Goal: Task Accomplishment & Management: Use online tool/utility

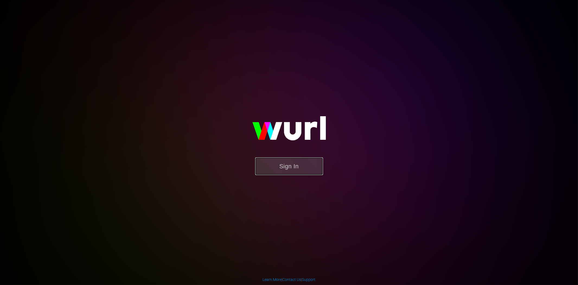
click at [295, 170] on button "Sign In" at bounding box center [289, 166] width 68 height 18
click at [284, 171] on button "Sign In" at bounding box center [289, 166] width 68 height 18
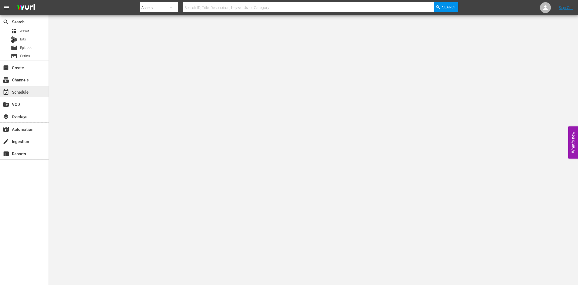
click at [25, 90] on div "event_available Schedule" at bounding box center [15, 91] width 30 height 5
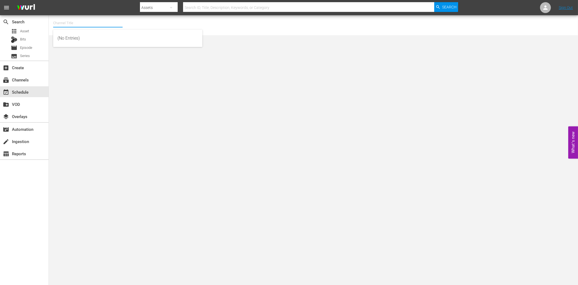
click at [60, 25] on input "text" at bounding box center [87, 23] width 69 height 13
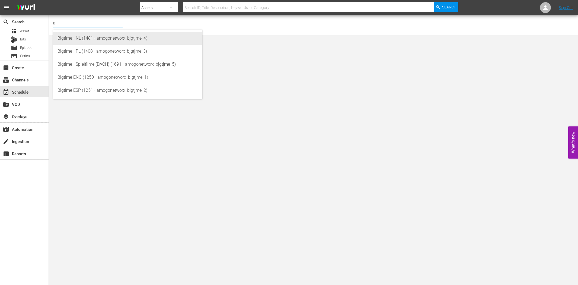
click at [86, 39] on div "Bigtime - NL (1481 - amogonetworx_bjgtjme_4)" at bounding box center [127, 38] width 140 height 13
type input "Bigtime - NL (1481 - amogonetworx_bjgtjme_4)"
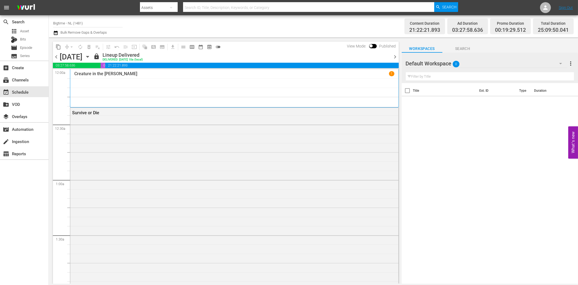
click at [91, 58] on icon "button" at bounding box center [88, 57] width 6 height 6
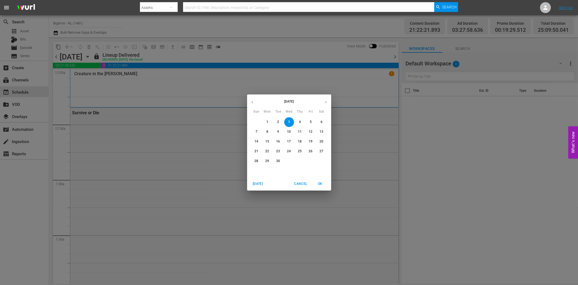
click at [269, 151] on span "22" at bounding box center [267, 151] width 10 height 5
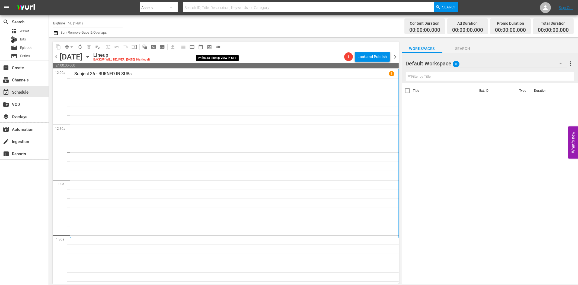
click at [219, 48] on span "toggle_off" at bounding box center [217, 46] width 5 height 5
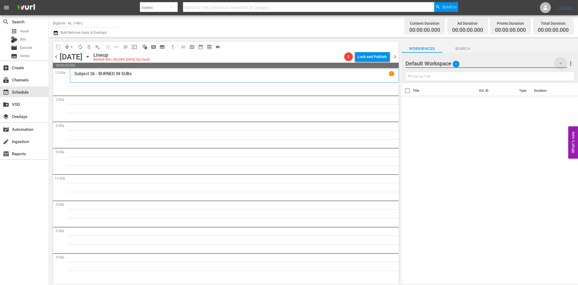
click at [559, 63] on icon "button" at bounding box center [560, 63] width 7 height 7
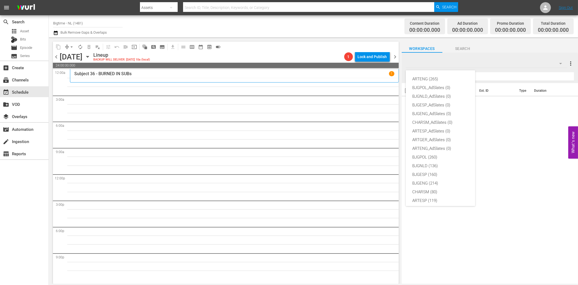
scroll to position [20, 0]
click at [435, 143] on div "BJGNLD (136)" at bounding box center [440, 145] width 56 height 9
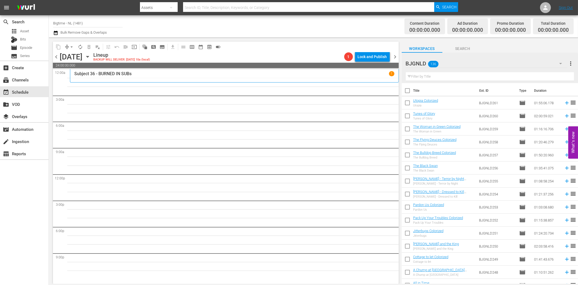
click at [433, 80] on input "text" at bounding box center [490, 76] width 168 height 9
paste input "Promises"
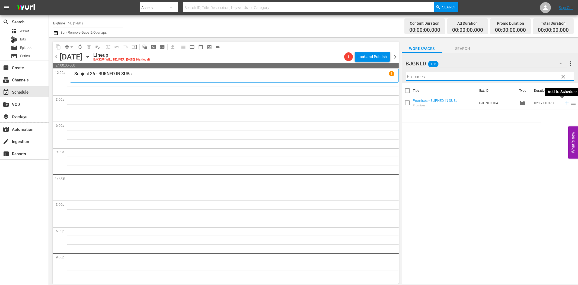
click at [565, 102] on icon at bounding box center [567, 103] width 4 height 4
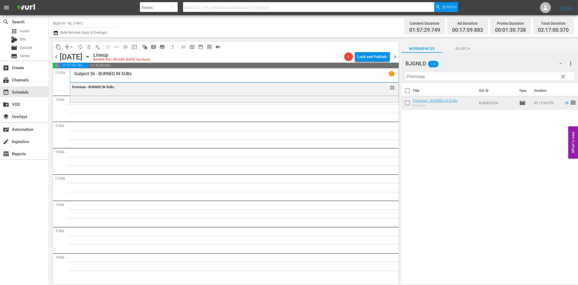
click at [432, 80] on input "Promises" at bounding box center [490, 76] width 168 height 9
paste input "Appleton"
click at [564, 102] on icon at bounding box center [567, 103] width 6 height 6
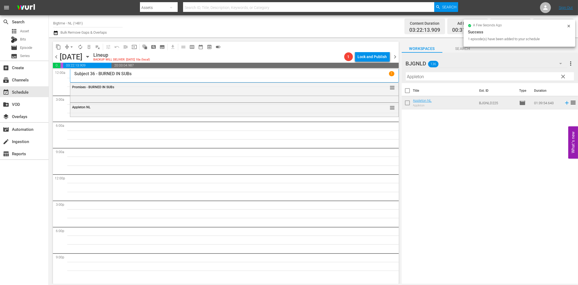
click at [436, 76] on input "Appleton" at bounding box center [490, 76] width 168 height 9
paste input "Lake Effects"
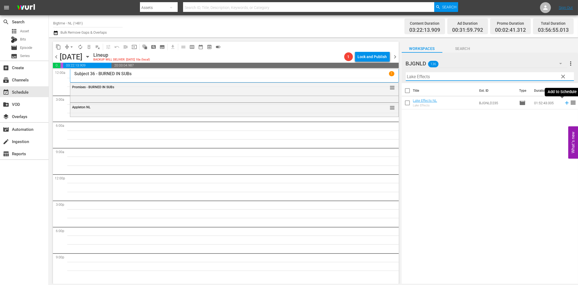
click at [564, 102] on icon at bounding box center [567, 103] width 6 height 6
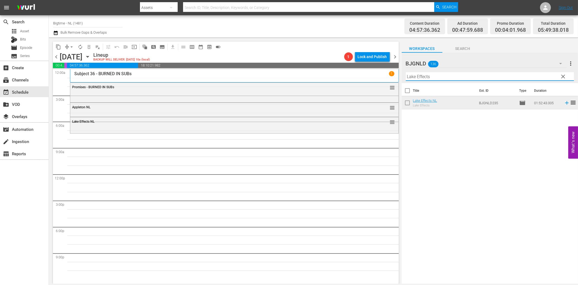
click at [435, 77] on input "Lake Effects" at bounding box center [490, 76] width 168 height 9
paste input "Finding Hope"
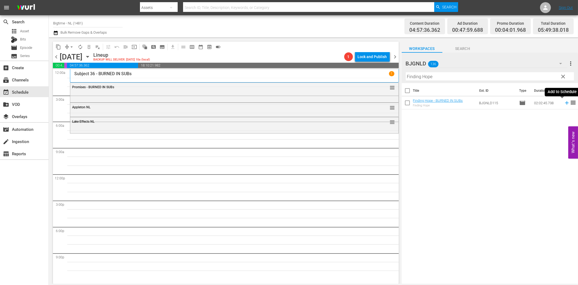
click at [564, 102] on icon at bounding box center [567, 103] width 6 height 6
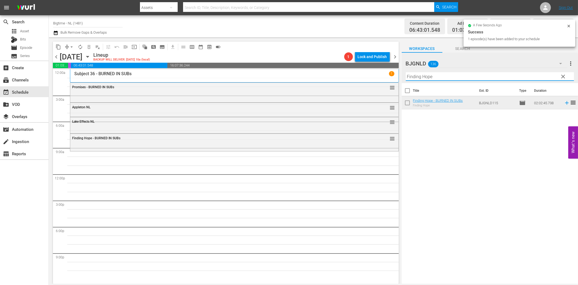
click at [418, 78] on input "Finding Hope" at bounding box center [490, 76] width 168 height 9
paste input "Pardon Us Colorized"
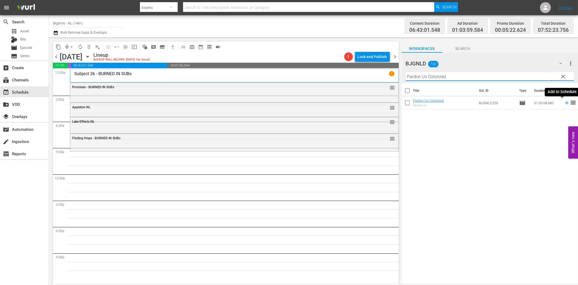
click at [564, 102] on icon at bounding box center [567, 103] width 6 height 6
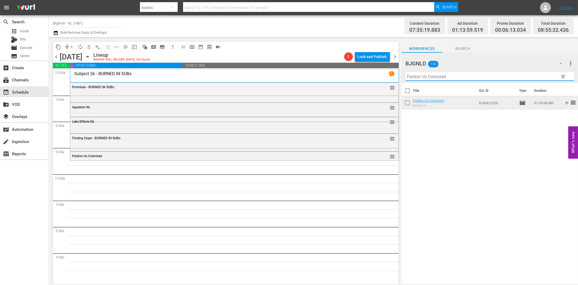
click at [421, 74] on input "Pardon Us Colorized" at bounding box center [490, 76] width 168 height 9
paste input "Jitterbug"
click at [564, 102] on icon at bounding box center [567, 103] width 6 height 6
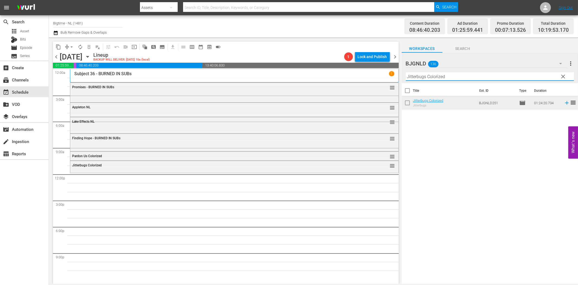
click at [429, 78] on input "Jitterbugs Colorized" at bounding box center [490, 76] width 168 height 9
paste input "The Flying Deuce"
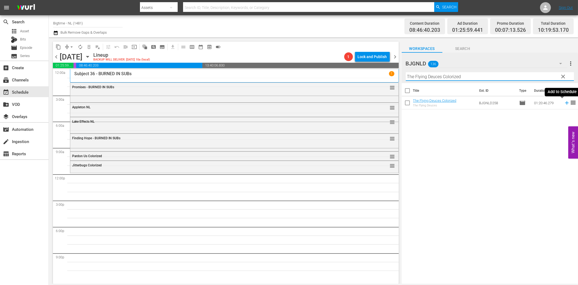
click at [564, 101] on icon at bounding box center [567, 103] width 6 height 6
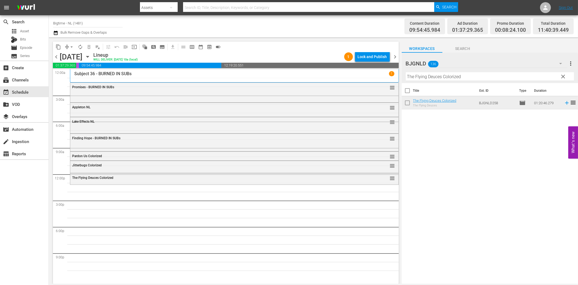
click at [430, 73] on input "The Flying Deuces Colorized" at bounding box center [490, 76] width 168 height 9
paste input "More Beautiful for Having Been Broken"
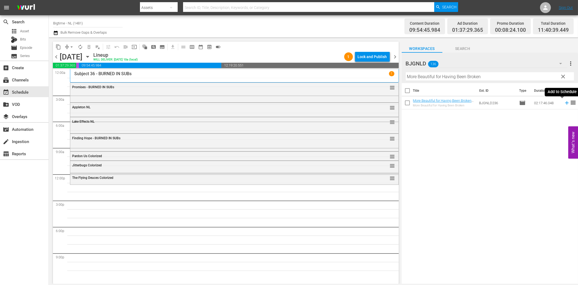
click at [564, 103] on icon at bounding box center [567, 103] width 6 height 6
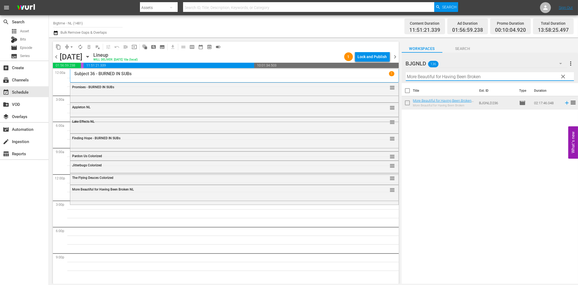
click at [448, 79] on input "More Beautiful for Having Been Broken" at bounding box center [490, 76] width 168 height 9
paste input "Octopus Pot"
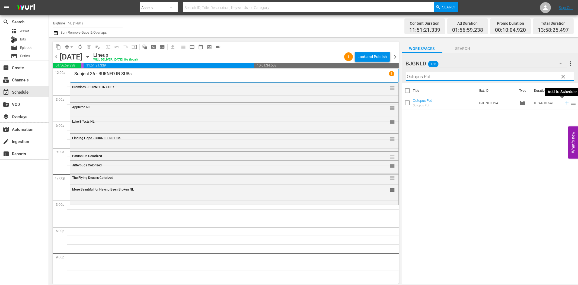
click at [564, 102] on icon at bounding box center [567, 103] width 6 height 6
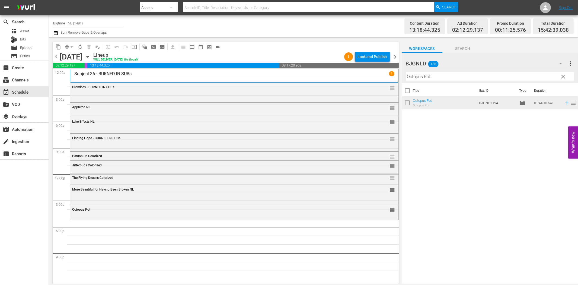
click at [426, 75] on input "Octopus Pot" at bounding box center [490, 76] width 168 height 9
paste input "Paradise Valley"
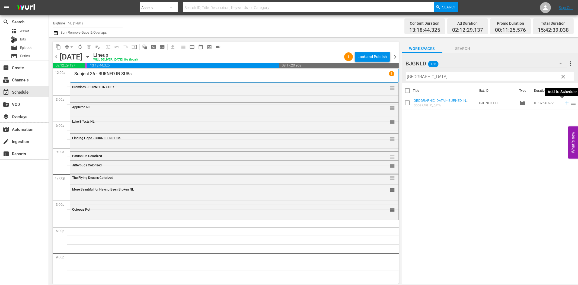
click at [565, 103] on icon at bounding box center [567, 103] width 4 height 4
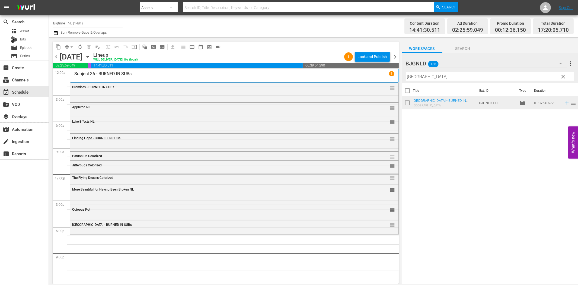
click at [476, 75] on input "Paradise Valley" at bounding box center [490, 76] width 168 height 9
paste input "Someone I Used to Know"
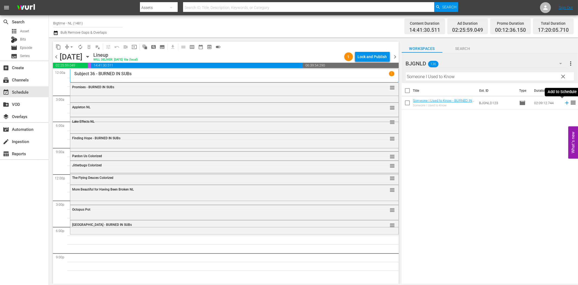
click at [564, 102] on icon at bounding box center [567, 103] width 6 height 6
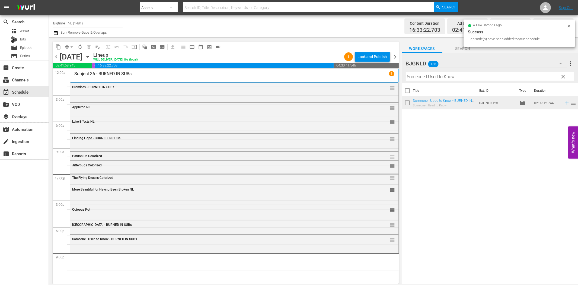
click at [486, 77] on input "Someone I Used to Know" at bounding box center [490, 76] width 168 height 9
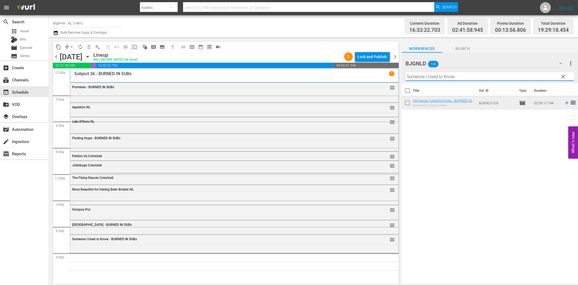
paste input "Forsaken Son"
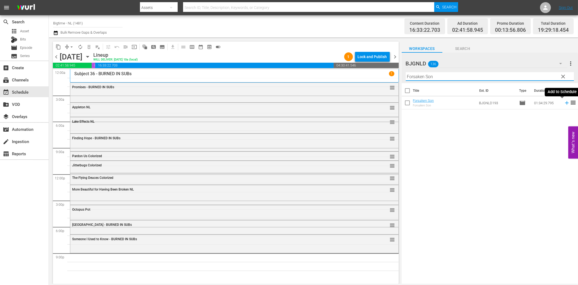
click at [564, 102] on icon at bounding box center [567, 103] width 6 height 6
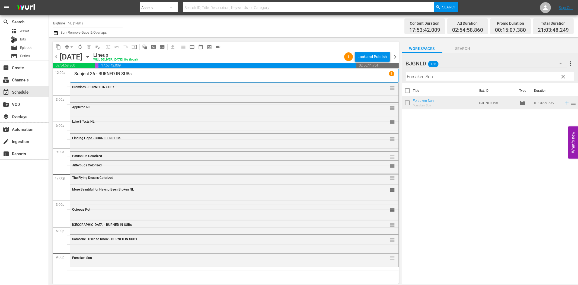
click at [434, 75] on input "Forsaken Son" at bounding box center [490, 76] width 168 height 9
paste input "Death's Door"
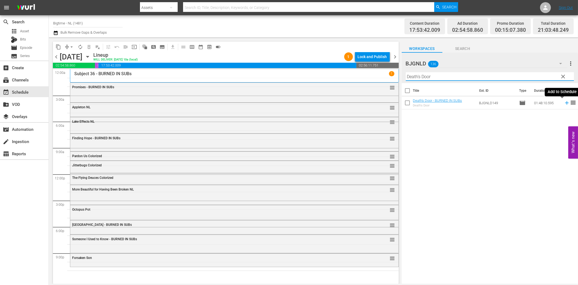
click at [564, 102] on icon at bounding box center [567, 103] width 6 height 6
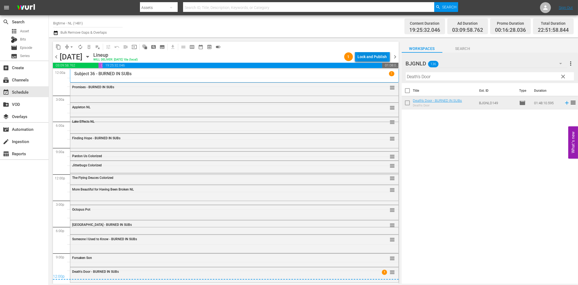
click at [375, 57] on div "Lock and Publish" at bounding box center [372, 57] width 29 height 10
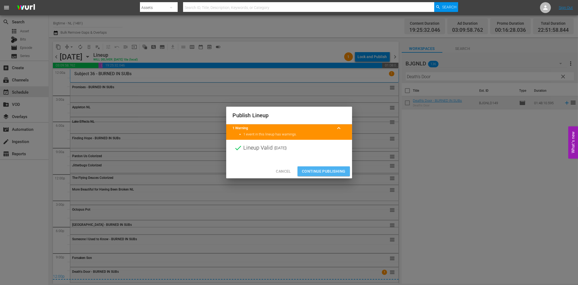
click at [323, 170] on span "Continue Publishing" at bounding box center [324, 171] width 44 height 7
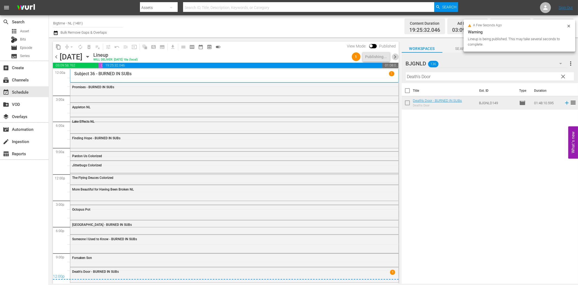
click at [396, 55] on span "chevron_right" at bounding box center [395, 56] width 7 height 7
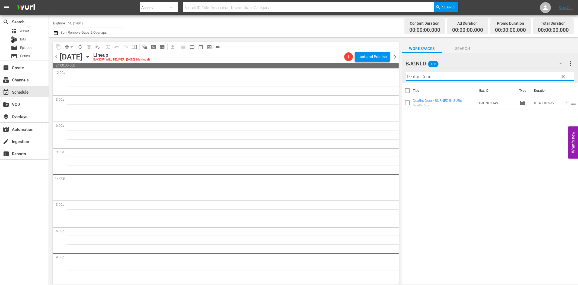
click at [483, 78] on input "Death's Door" at bounding box center [490, 76] width 168 height 9
paste input "If I Tell You I Have To Kill You"
click at [564, 102] on icon at bounding box center [567, 103] width 6 height 6
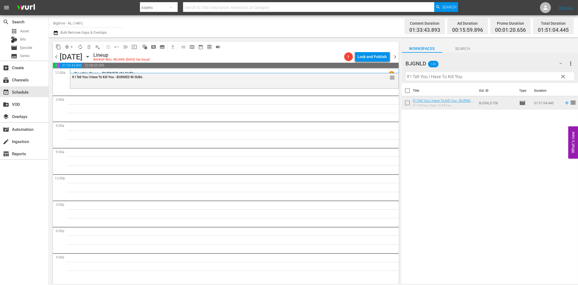
click at [459, 77] on input "If I Tell You I Have To Kill You" at bounding box center [490, 76] width 168 height 9
paste input "The Woman in Green Colorized"
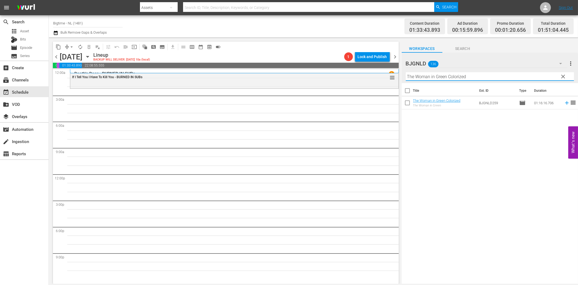
click at [564, 102] on icon at bounding box center [567, 103] width 6 height 6
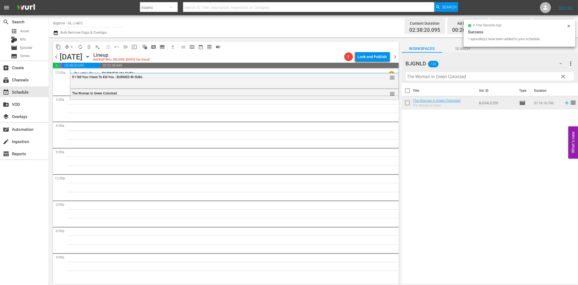
click at [448, 75] on input "The Woman in Green Colorized" at bounding box center [490, 76] width 168 height 9
paste input "Hope"
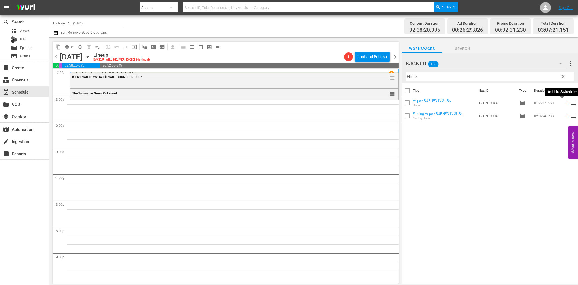
click at [564, 104] on icon at bounding box center [567, 103] width 6 height 6
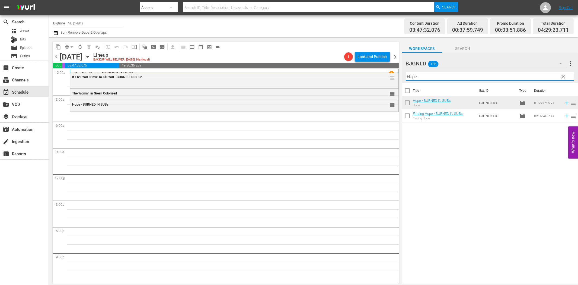
click at [421, 76] on input "Hope" at bounding box center [490, 76] width 168 height 9
paste input "Admins"
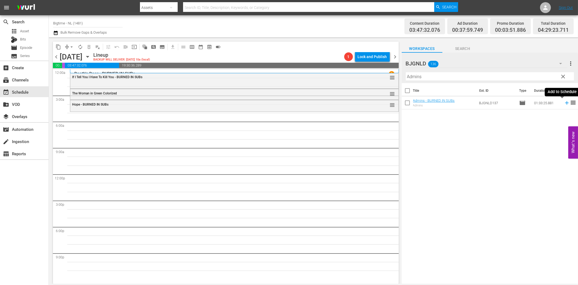
click at [565, 101] on icon at bounding box center [567, 103] width 4 height 4
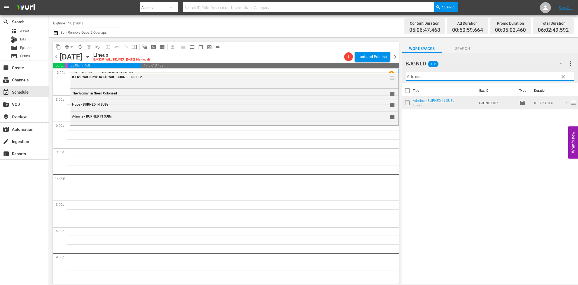
click at [493, 74] on input "Admins" at bounding box center [490, 76] width 168 height 9
paste input "Ready, Willing and Able"
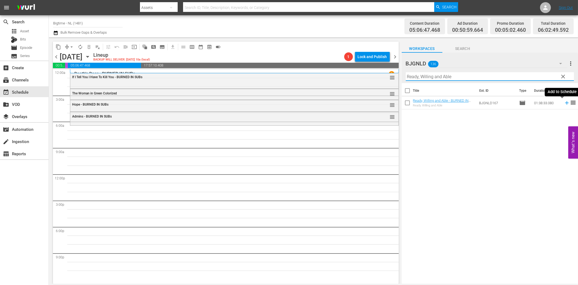
click at [564, 102] on icon at bounding box center [567, 103] width 6 height 6
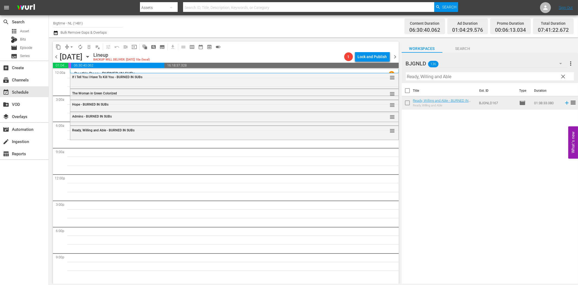
click at [412, 76] on input "Ready, Willing and Able" at bounding box center [490, 76] width 168 height 9
paste input "Clarity"
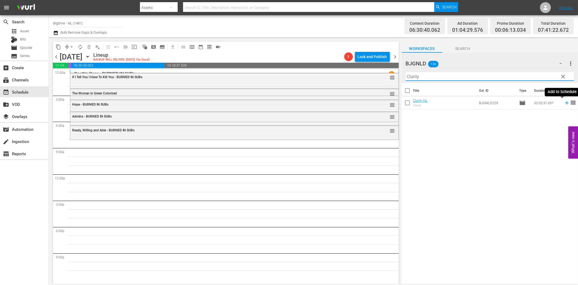
click at [564, 102] on icon at bounding box center [567, 103] width 6 height 6
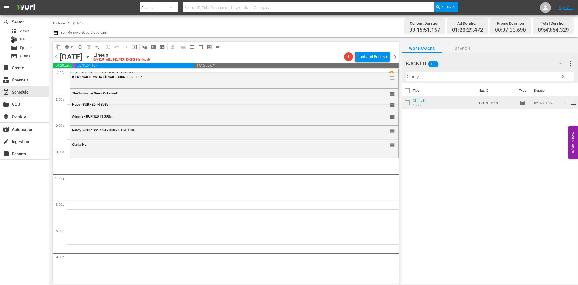
click at [443, 77] on input "Clarity" at bounding box center [490, 76] width 168 height 9
paste input "House on Rockingham"
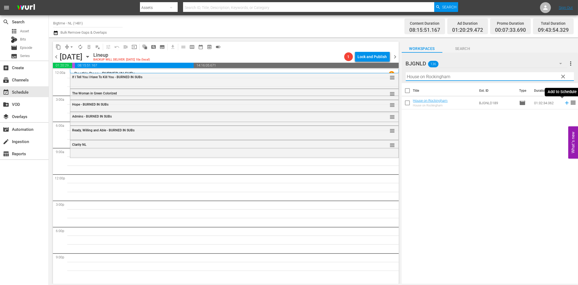
click at [564, 104] on icon at bounding box center [567, 103] width 6 height 6
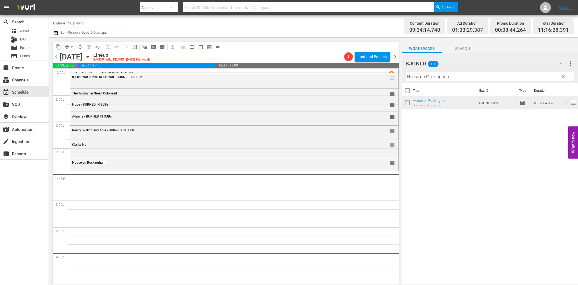
click at [422, 79] on input "House on Rockingham" at bounding box center [490, 76] width 168 height 9
paste input "A Year And Change"
drag, startPoint x: 562, startPoint y: 102, endPoint x: 541, endPoint y: 107, distance: 20.5
click at [565, 103] on icon at bounding box center [567, 103] width 4 height 4
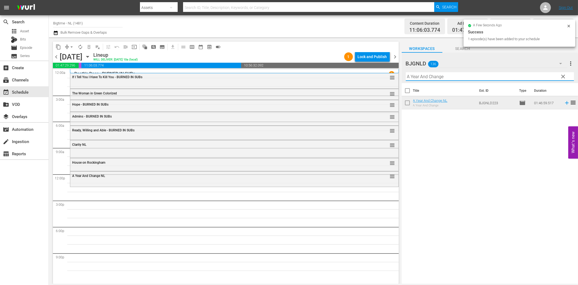
click at [468, 76] on input "A Year And Change" at bounding box center [490, 76] width 168 height 9
paste input "Past Present Futur"
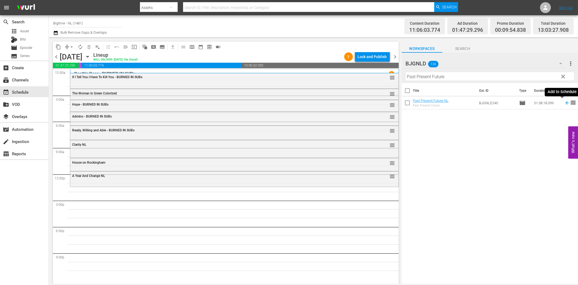
click at [564, 103] on icon at bounding box center [567, 103] width 6 height 6
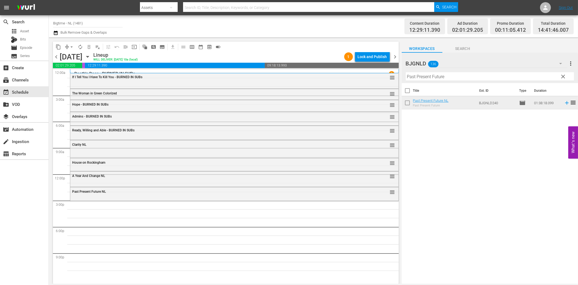
click at [483, 77] on input "Past Present Future" at bounding box center [490, 76] width 168 height 9
paste input "IRL (In Real Life)"
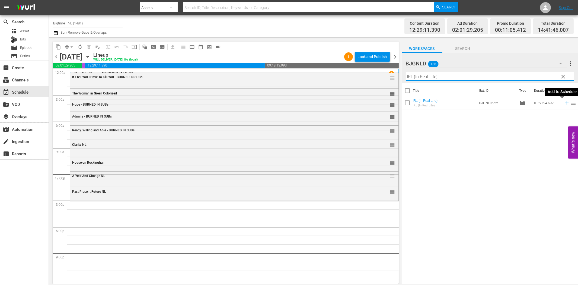
click at [564, 104] on icon at bounding box center [567, 103] width 6 height 6
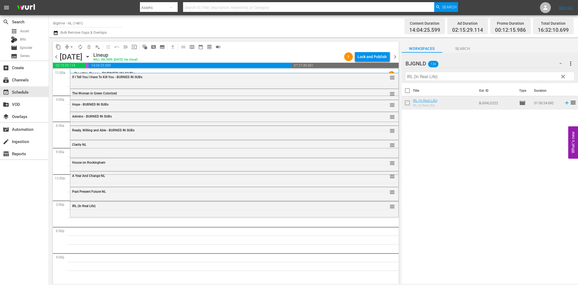
click at [484, 75] on input "IRL (In Real Life)" at bounding box center [490, 76] width 168 height 9
paste input "Arc - A Love Story"
click at [564, 101] on icon at bounding box center [567, 103] width 6 height 6
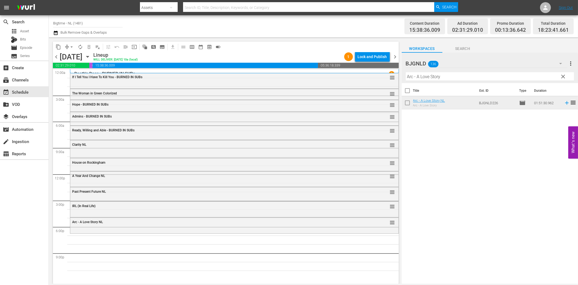
click at [433, 77] on input "Arc - A Love Story" at bounding box center [490, 76] width 168 height 9
paste input "Sherlock Holmes - Dressed to Kill Colorized"
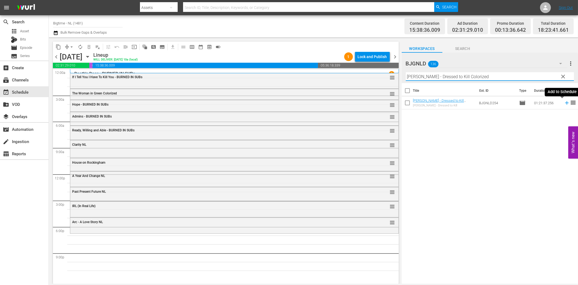
click at [564, 104] on icon at bounding box center [567, 103] width 6 height 6
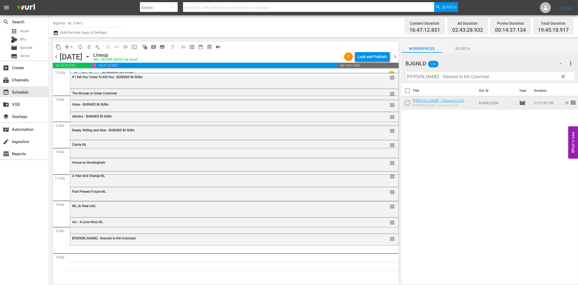
click at [482, 79] on input "Sherlock Holmes - Dressed to Kill Colorized" at bounding box center [490, 76] width 168 height 9
paste input "Burn Your Name"
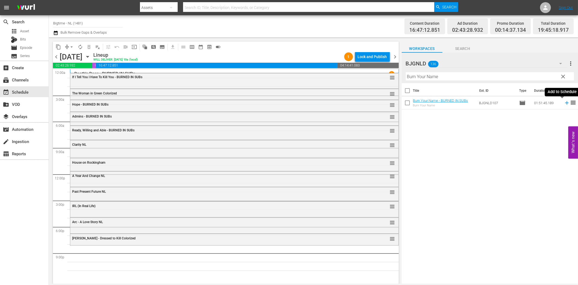
click at [564, 105] on icon at bounding box center [567, 103] width 6 height 6
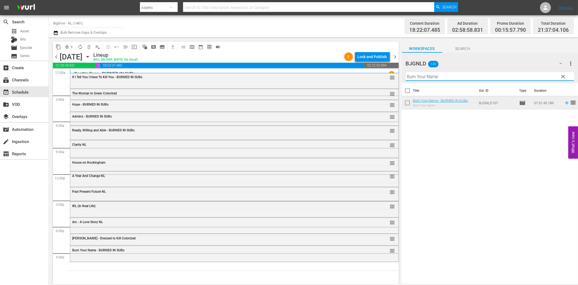
click at [520, 77] on input "Burn Your Name" at bounding box center [490, 76] width 168 height 9
paste input "roken Contract"
click at [564, 103] on icon at bounding box center [567, 103] width 6 height 6
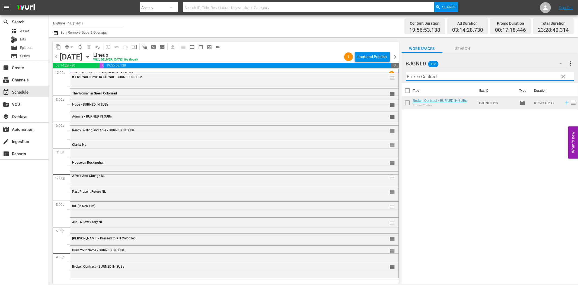
click at [509, 75] on input "Broken Contract" at bounding box center [490, 76] width 168 height 9
paste input "American Sophomore"
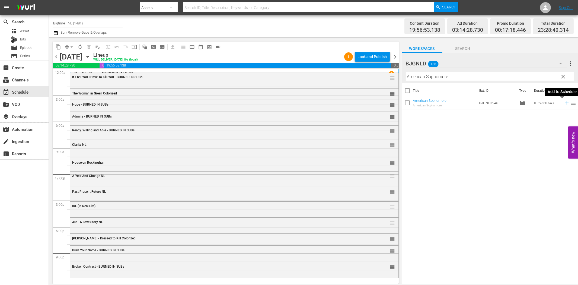
click at [564, 102] on icon at bounding box center [567, 103] width 6 height 6
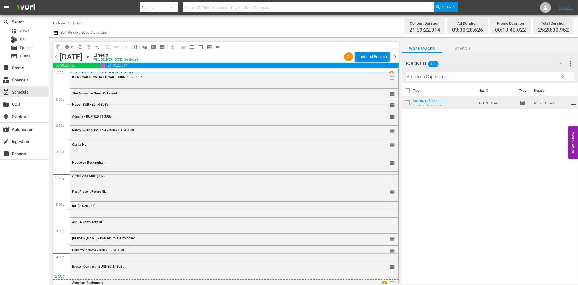
click at [367, 58] on div "Lock and Publish" at bounding box center [372, 57] width 29 height 10
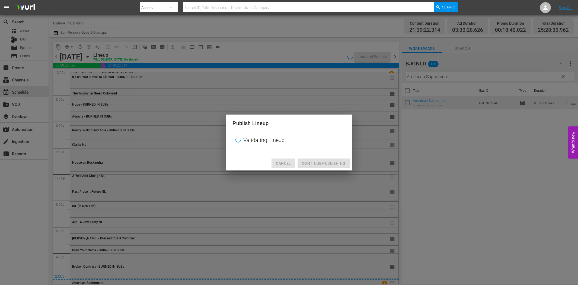
click at [286, 163] on span "Cancel" at bounding box center [283, 163] width 15 height 7
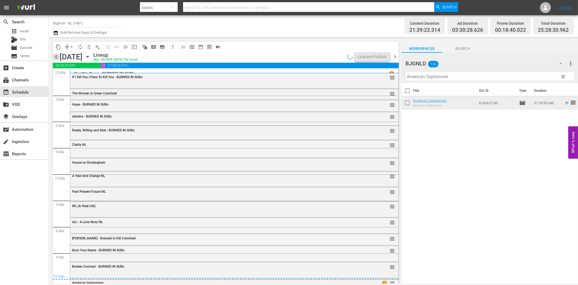
click at [55, 56] on span "chevron_left" at bounding box center [56, 56] width 7 height 7
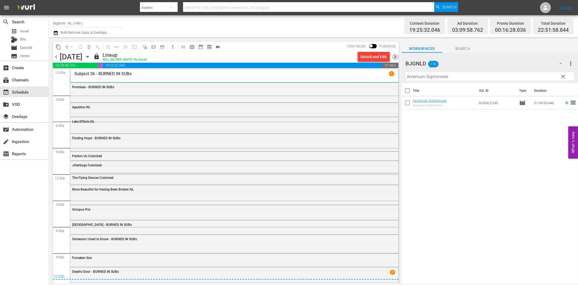
click at [397, 57] on span "chevron_right" at bounding box center [395, 56] width 7 height 7
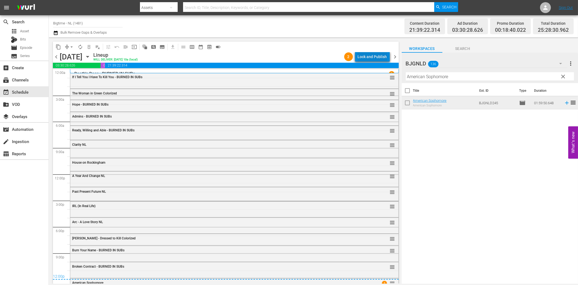
click at [378, 59] on div "Lock and Publish" at bounding box center [372, 57] width 29 height 10
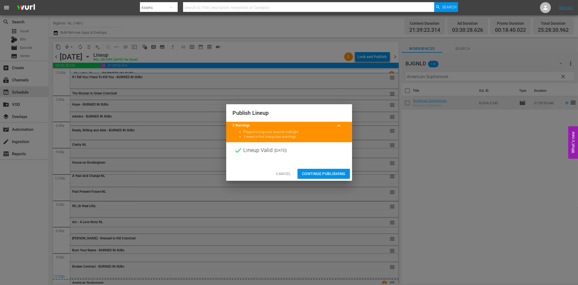
click at [314, 177] on button "Continue Publishing" at bounding box center [323, 174] width 52 height 10
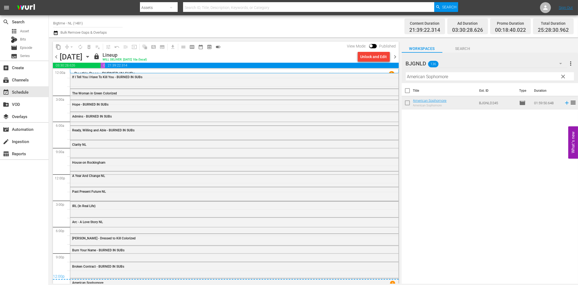
click at [396, 57] on span "chevron_right" at bounding box center [395, 56] width 7 height 7
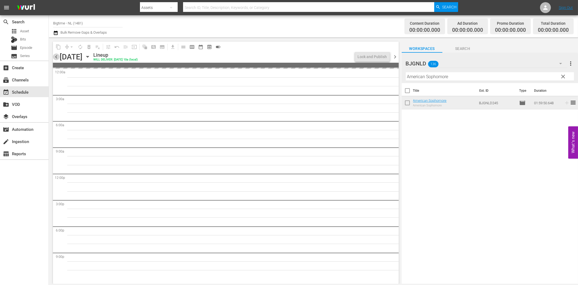
click at [56, 55] on span "chevron_left" at bounding box center [56, 56] width 7 height 7
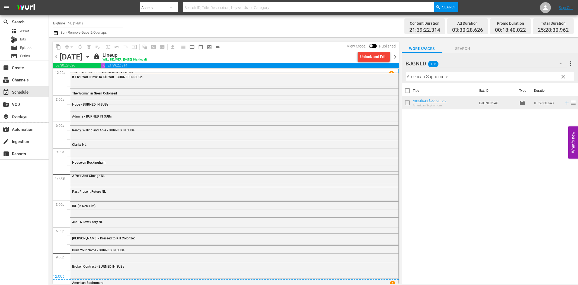
click at [395, 55] on span "chevron_right" at bounding box center [395, 56] width 7 height 7
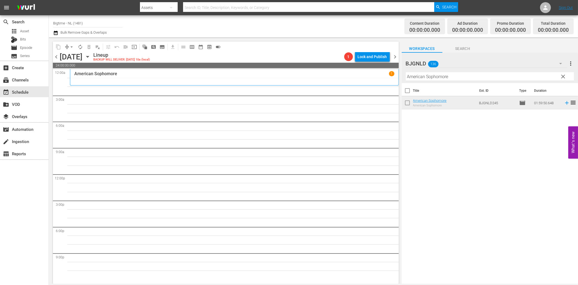
click at [421, 76] on input "American Sophomore" at bounding box center [490, 76] width 168 height 9
paste input "Fast and Frantic"
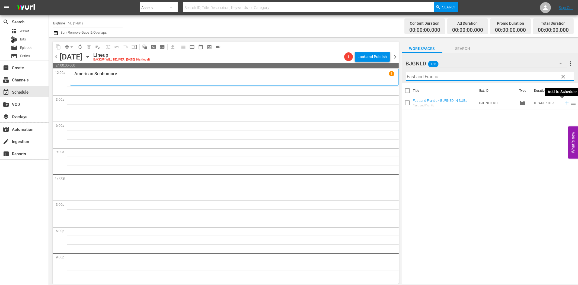
click at [565, 103] on icon at bounding box center [567, 103] width 4 height 4
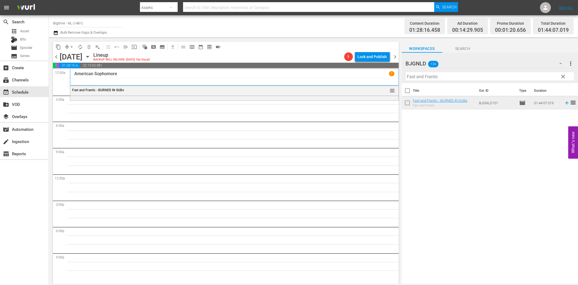
click at [444, 76] on input "Fast and Frantic" at bounding box center [490, 76] width 168 height 9
paste input "12 Disasters"
click at [564, 102] on icon at bounding box center [567, 103] width 6 height 6
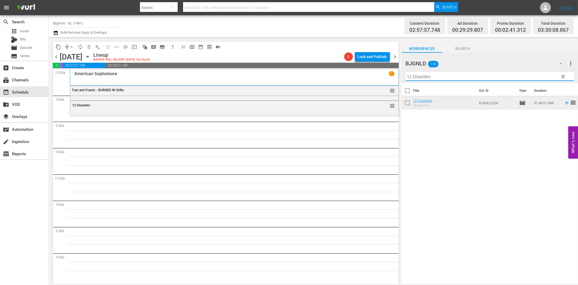
click at [431, 77] on input "12 Disasters" at bounding box center [490, 76] width 168 height 9
paste input "At the Frontera"
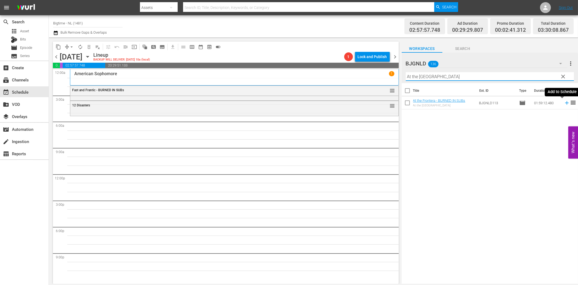
click at [565, 102] on icon at bounding box center [567, 103] width 4 height 4
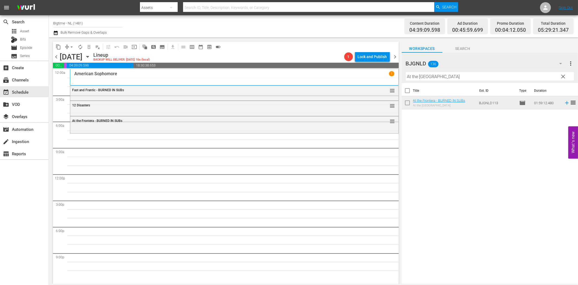
click at [440, 76] on input "At the Frontera" at bounding box center [490, 76] width 168 height 9
paste input "Twice"
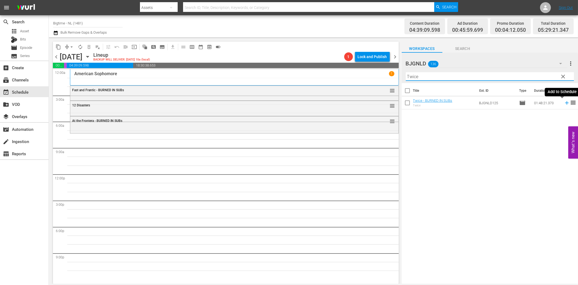
click at [564, 102] on icon at bounding box center [567, 103] width 6 height 6
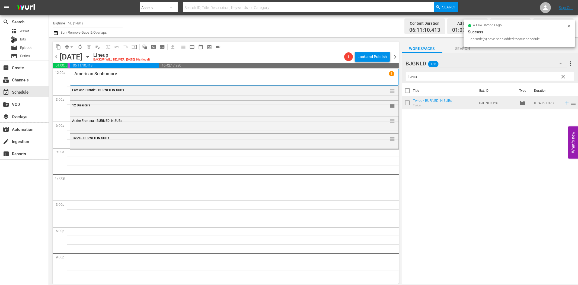
click at [422, 79] on input "Twice" at bounding box center [490, 76] width 168 height 9
paste input "Light of Min"
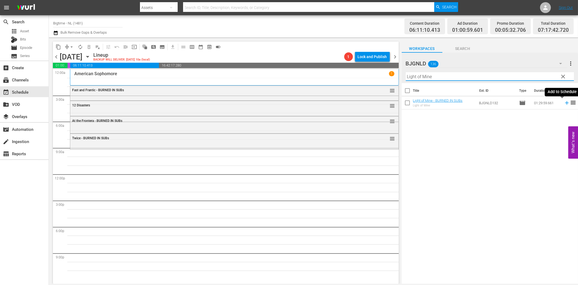
click at [564, 102] on icon at bounding box center [567, 103] width 6 height 6
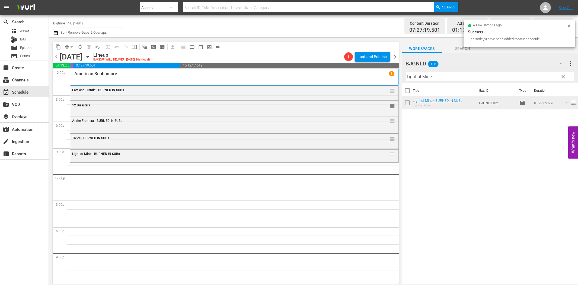
click at [444, 78] on input "Light of Mine" at bounding box center [490, 76] width 168 height 9
paste input "Wedding Swingers"
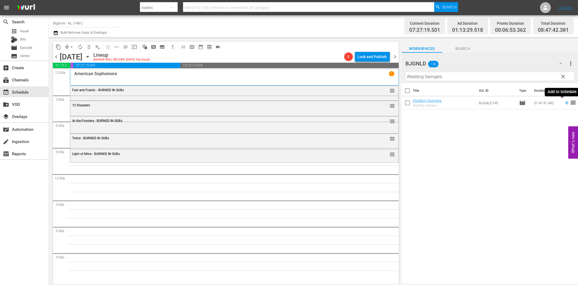
click at [565, 102] on icon at bounding box center [567, 103] width 4 height 4
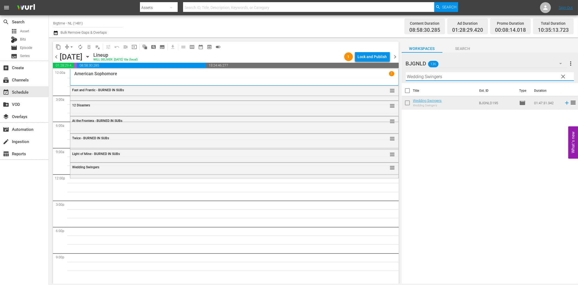
click at [445, 78] on input "Wedding Swingers" at bounding box center [490, 76] width 168 height 9
paste input "All About Eva"
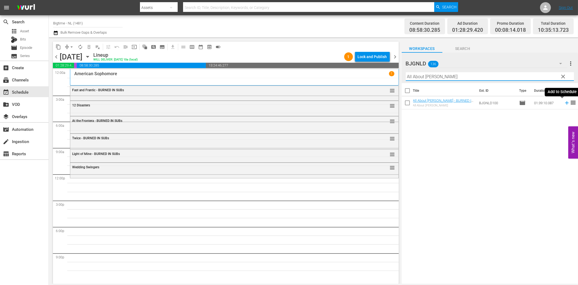
click at [564, 104] on icon at bounding box center [567, 103] width 6 height 6
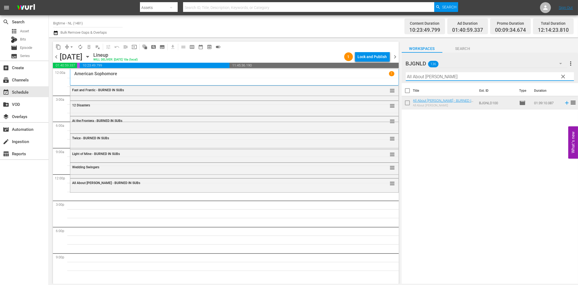
click at [419, 76] on input "All About Eva" at bounding box center [490, 76] width 168 height 9
paste input "To Love is Enemy of the Great Dull Void"
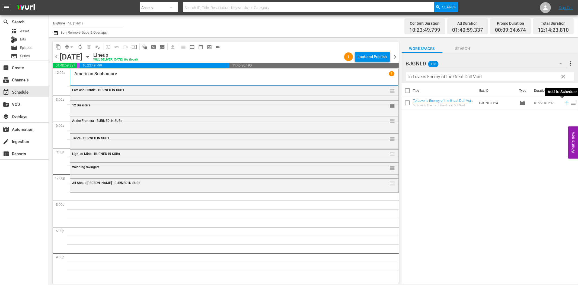
click at [564, 102] on icon at bounding box center [567, 103] width 6 height 6
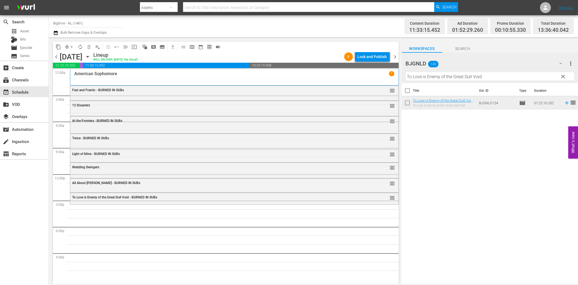
click at [464, 77] on input "To Love is Enemy of the Great Dull Void" at bounding box center [490, 76] width 168 height 9
paste input "he Kiss of Lady X"
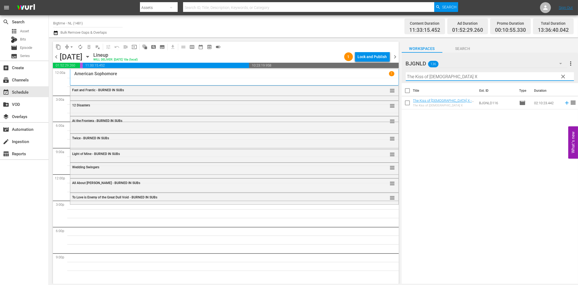
click at [564, 102] on icon at bounding box center [567, 103] width 6 height 6
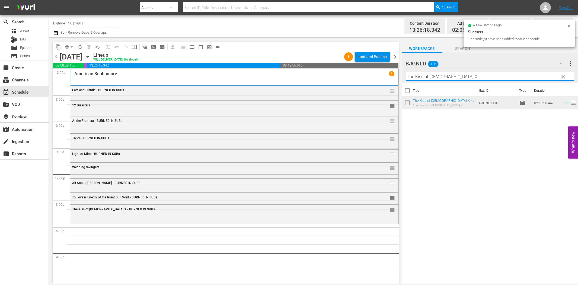
click at [451, 76] on input "The Kiss of Lady X" at bounding box center [490, 76] width 168 height 9
paste input "Eternal Code"
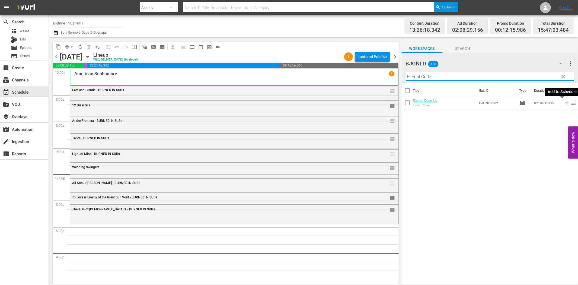
click at [565, 102] on icon at bounding box center [567, 103] width 4 height 4
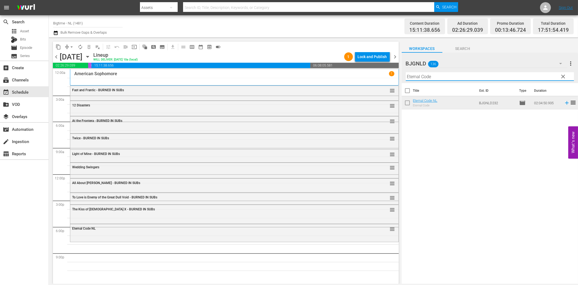
click at [478, 76] on input "Eternal Code" at bounding box center [490, 76] width 168 height 9
paste input "Waking David"
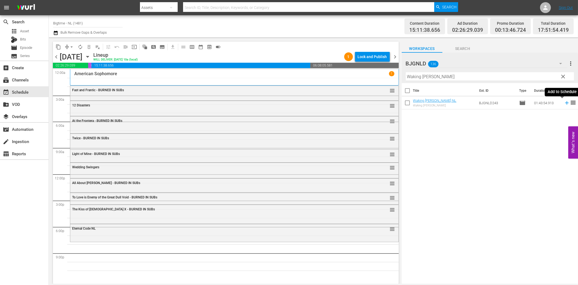
click at [565, 101] on icon at bounding box center [567, 103] width 4 height 4
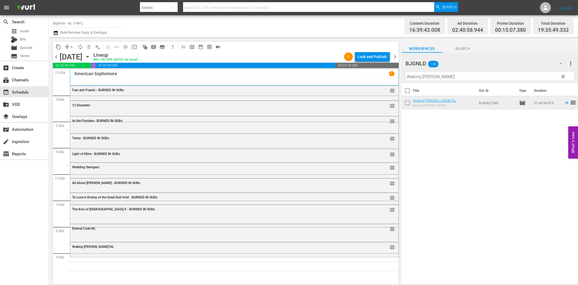
click at [453, 80] on input "Waking David" at bounding box center [490, 76] width 168 height 9
paste input "Living with the Dead: A Love Story"
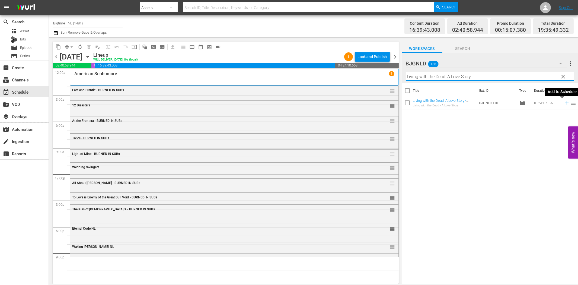
click at [565, 103] on icon at bounding box center [567, 103] width 4 height 4
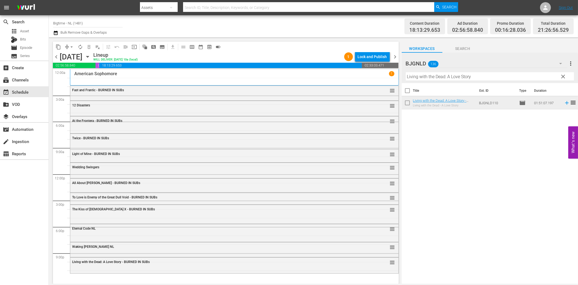
click at [437, 78] on input "Living with the Dead: A Love Story" at bounding box center [490, 76] width 168 height 9
paste input "Sherlock Holmes - Terror by Night Colorized"
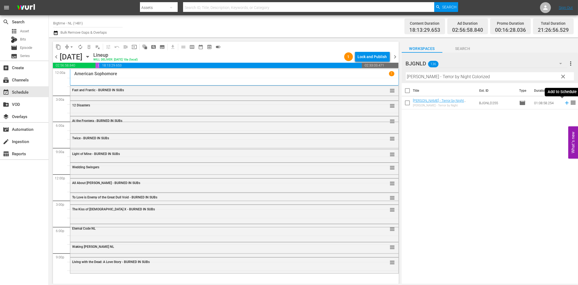
click at [564, 101] on icon at bounding box center [567, 103] width 6 height 6
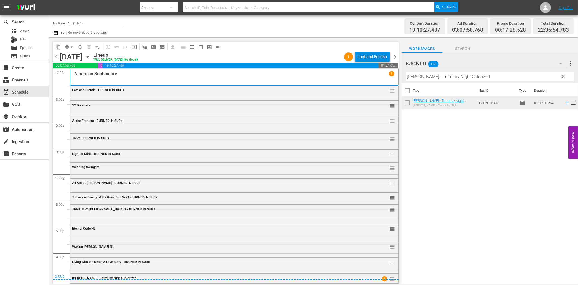
click at [371, 57] on div "Lock and Publish" at bounding box center [372, 57] width 29 height 10
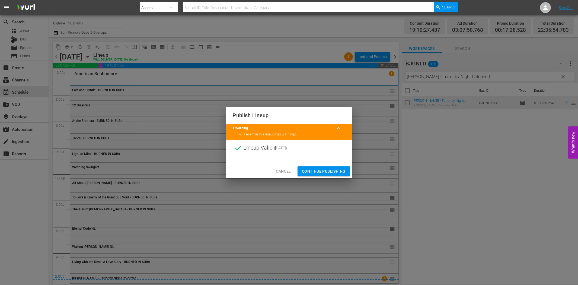
click at [322, 168] on span "Continue Publishing" at bounding box center [324, 171] width 44 height 7
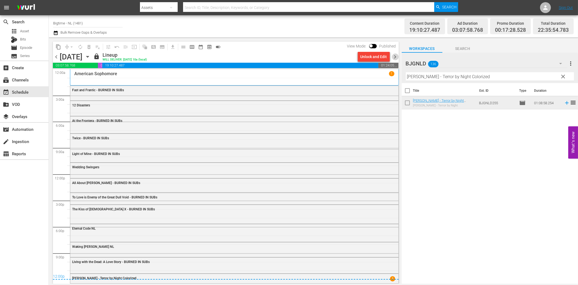
click at [395, 55] on span "chevron_right" at bounding box center [395, 56] width 7 height 7
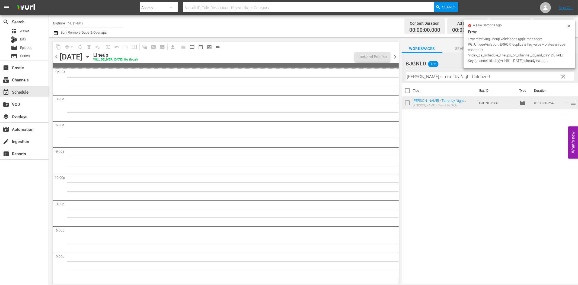
click at [427, 79] on input "Sherlock Holmes - Terror by Night Colorized" at bounding box center [490, 76] width 168 height 9
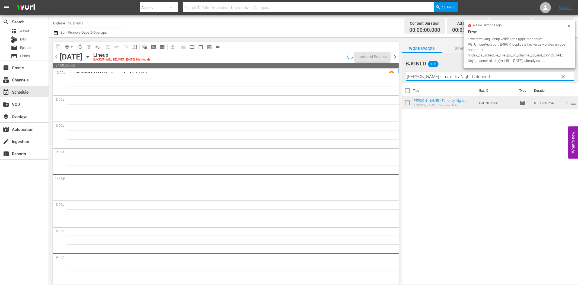
paste input "The Menkoff Metho"
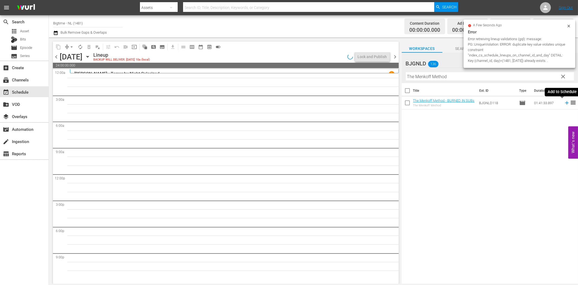
click at [565, 102] on icon at bounding box center [567, 103] width 4 height 4
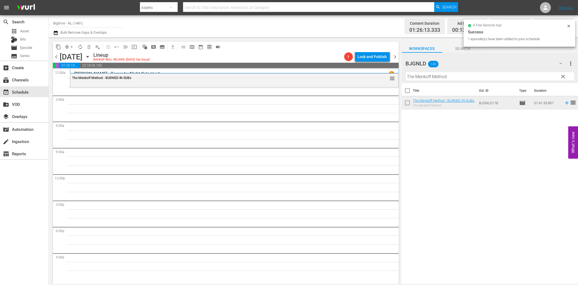
click at [415, 75] on input "The Menkoff Method" at bounding box center [490, 76] width 168 height 9
paste input "Shattering"
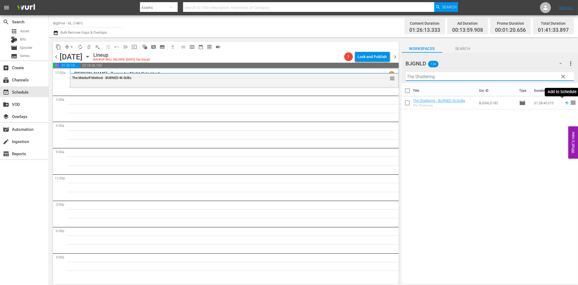
click at [564, 102] on icon at bounding box center [567, 103] width 6 height 6
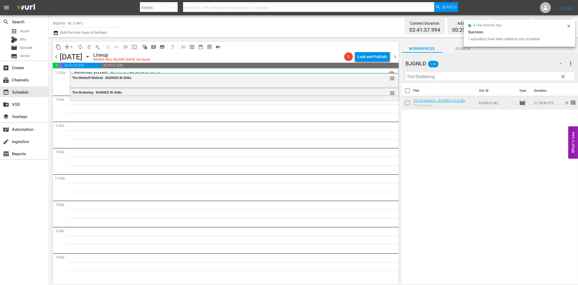
click at [427, 79] on input "The Shattering" at bounding box center [490, 76] width 168 height 9
paste input "Sand Angels"
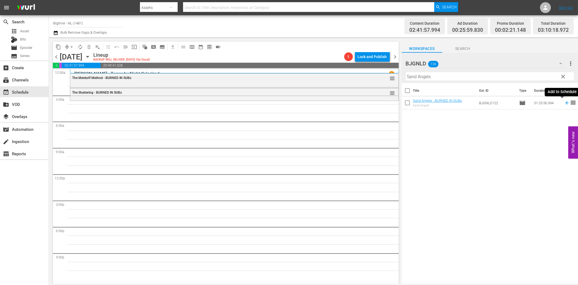
click at [564, 105] on icon at bounding box center [567, 103] width 6 height 6
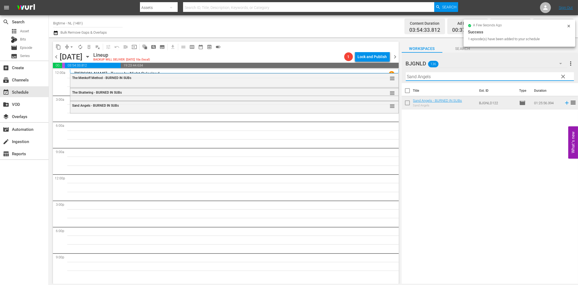
click at [417, 77] on input "Sand Angels" at bounding box center [490, 76] width 168 height 9
paste input "Created Equal"
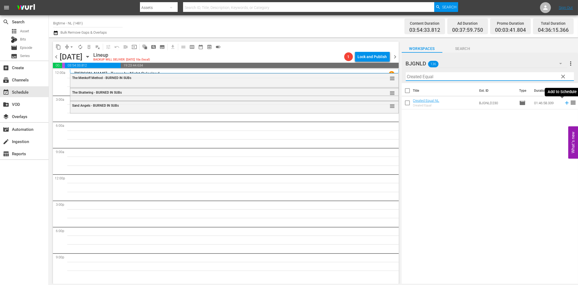
click at [564, 104] on icon at bounding box center [567, 103] width 6 height 6
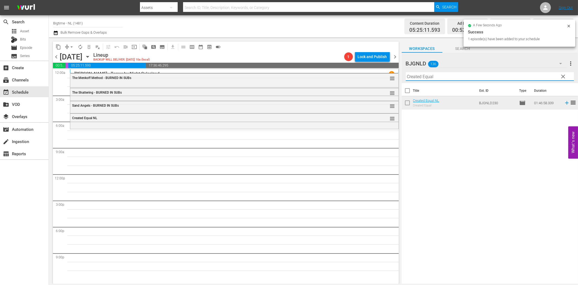
click at [453, 78] on input "Created Equal" at bounding box center [490, 76] width 168 height 9
paste input "Tunes of Glory"
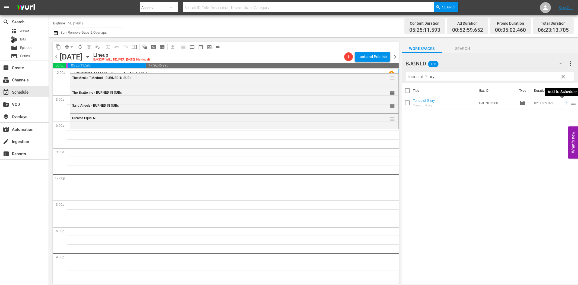
click at [564, 104] on icon at bounding box center [567, 103] width 6 height 6
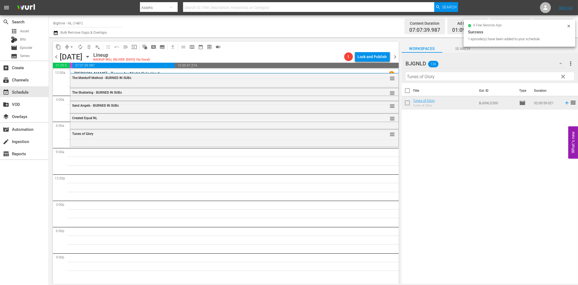
click at [424, 81] on div "Filter by Title Tunes of Glory" at bounding box center [490, 76] width 168 height 13
click at [429, 78] on input "Tunes of Glory" at bounding box center [490, 76] width 168 height 9
paste input "6 Non Smokers"
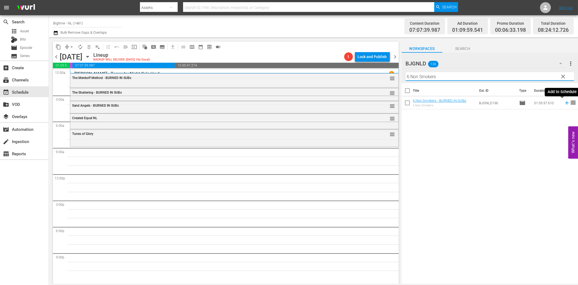
click at [565, 103] on icon at bounding box center [567, 103] width 4 height 4
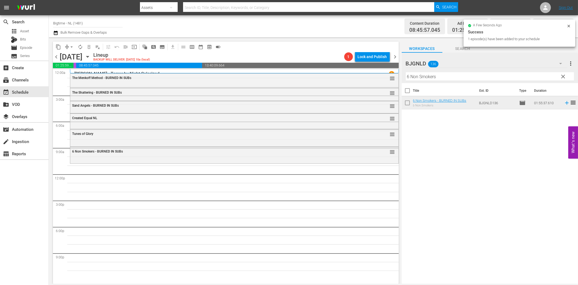
click at [437, 73] on input "6 Non Smokers" at bounding box center [490, 76] width 168 height 9
paste input "Pack Up Your Troubles Colorized"
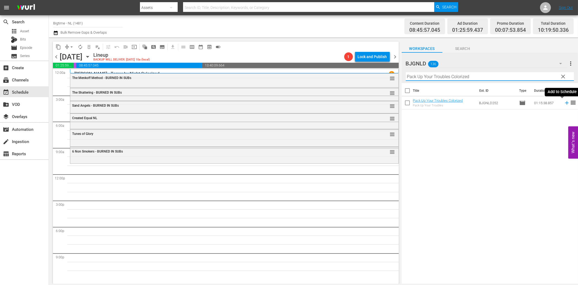
click at [564, 105] on icon at bounding box center [567, 103] width 6 height 6
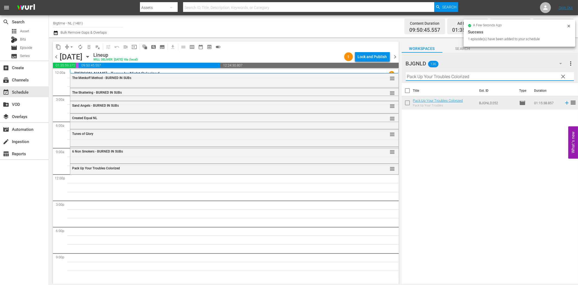
click at [423, 75] on input "Pack Up Your Troubles Colorized" at bounding box center [490, 76] width 168 height 9
paste input "Hibiscus"
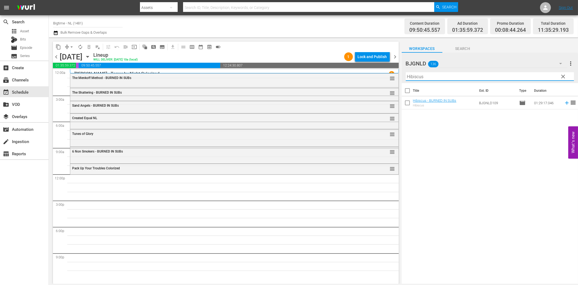
click at [565, 102] on icon at bounding box center [567, 103] width 4 height 4
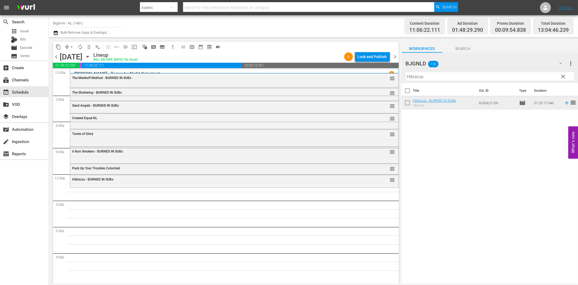
click at [438, 77] on input "Hibiscus" at bounding box center [490, 76] width 168 height 9
paste input "Maybe I'm Fine"
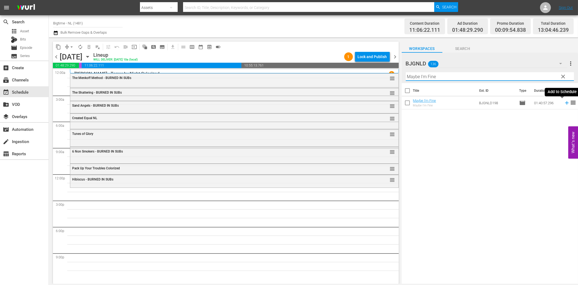
drag, startPoint x: 562, startPoint y: 102, endPoint x: 557, endPoint y: 103, distance: 4.7
click at [564, 103] on icon at bounding box center [567, 103] width 6 height 6
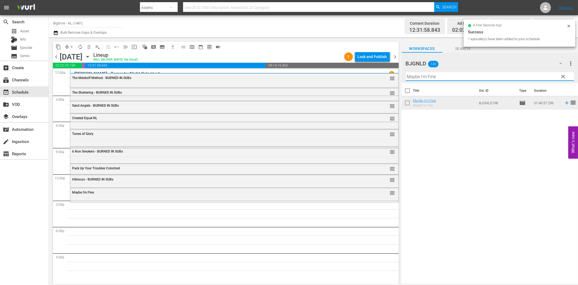
click at [437, 78] on input "Maybe I'm Fine" at bounding box center [490, 76] width 168 height 9
paste input "Bittersweet Monday"
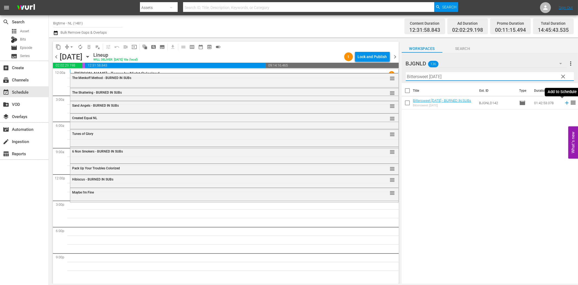
click at [564, 101] on icon at bounding box center [567, 103] width 6 height 6
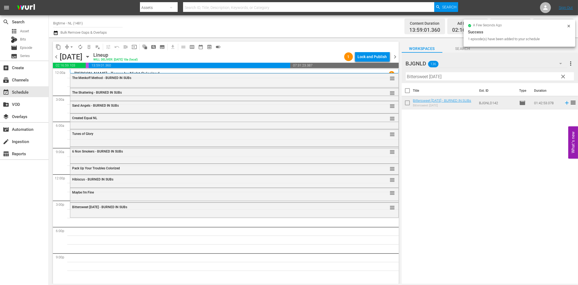
click at [420, 75] on input "Bittersweet Monday" at bounding box center [490, 76] width 168 height 9
paste input "The Bulldog Breed Colorized"
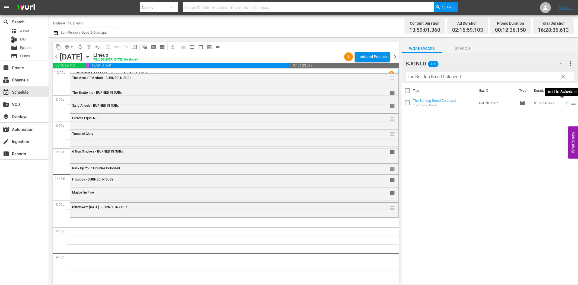
click at [564, 102] on icon at bounding box center [567, 103] width 6 height 6
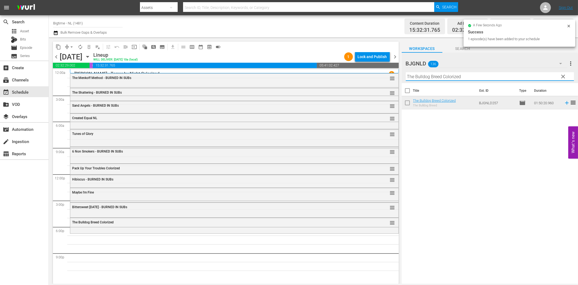
click at [471, 79] on input "The Bulldog Breed Colorized" at bounding box center [490, 76] width 168 height 9
paste input "Ice Twisters"
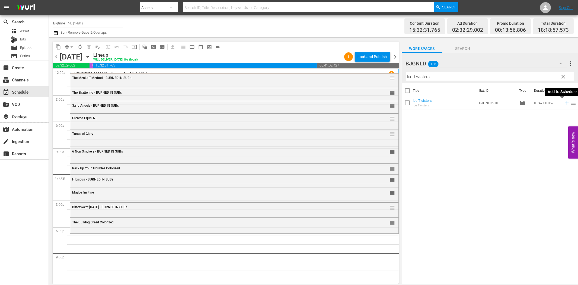
click at [565, 102] on icon at bounding box center [567, 103] width 4 height 4
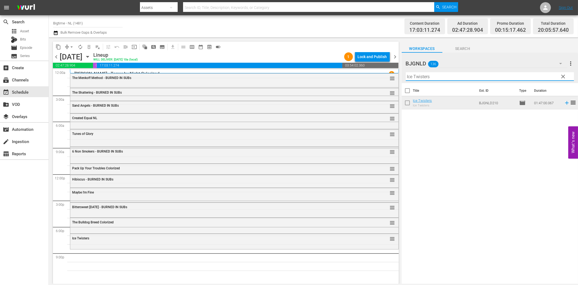
click at [501, 76] on input "Ice Twisters" at bounding box center [490, 76] width 168 height 9
paste input "Earthstorm"
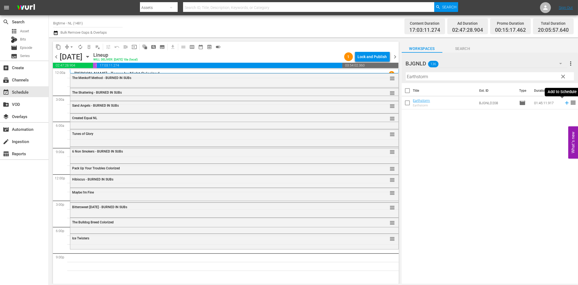
click at [564, 105] on icon at bounding box center [567, 103] width 6 height 6
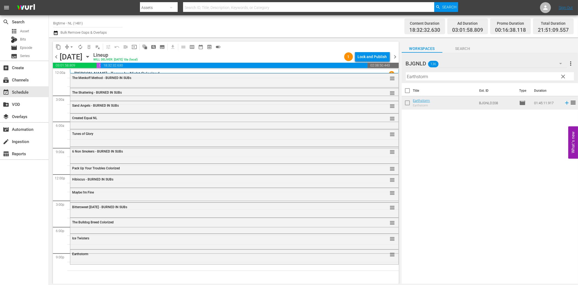
click at [464, 76] on input "Earthstorm" at bounding box center [490, 76] width 168 height 9
paste input "Stormageddon"
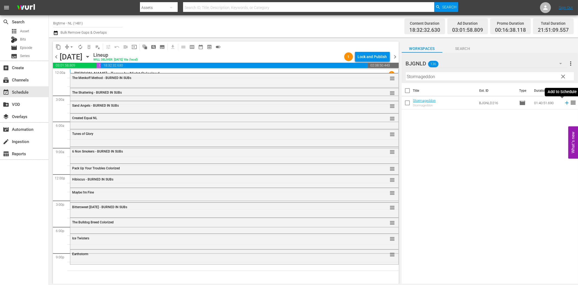
click at [564, 102] on icon at bounding box center [567, 103] width 6 height 6
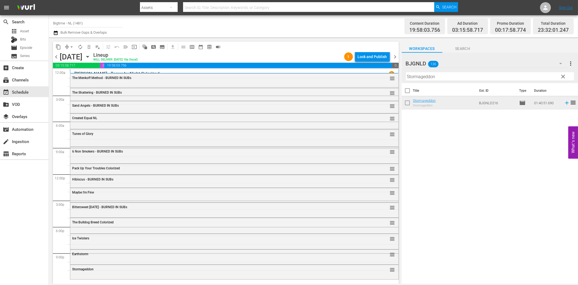
click at [470, 77] on input "Stormageddon" at bounding box center [490, 76] width 168 height 9
paste input "Without Warrant"
click at [564, 102] on icon at bounding box center [567, 103] width 6 height 6
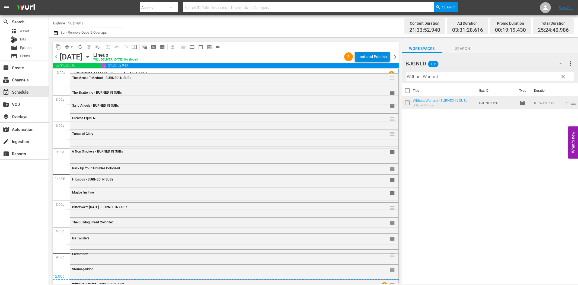
click at [384, 57] on div "Lock and Publish" at bounding box center [372, 57] width 29 height 10
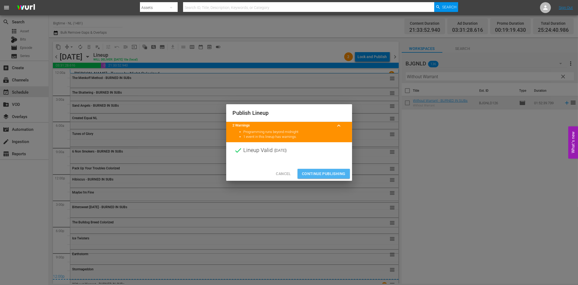
click at [338, 171] on span "Continue Publishing" at bounding box center [324, 173] width 44 height 7
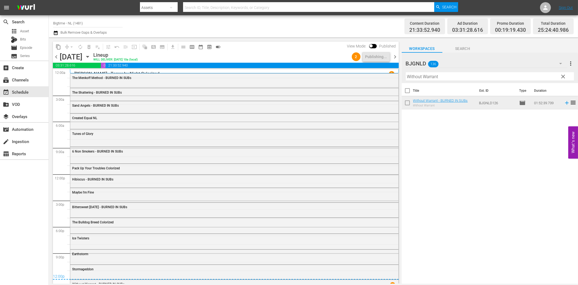
click at [397, 56] on span "chevron_right" at bounding box center [395, 56] width 7 height 7
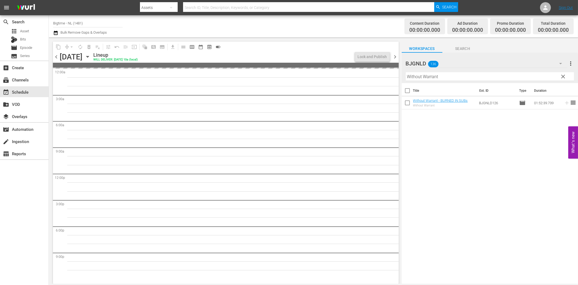
drag, startPoint x: 56, startPoint y: 58, endPoint x: 393, endPoint y: 56, distance: 336.5
click at [56, 58] on span "chevron_left" at bounding box center [56, 56] width 7 height 7
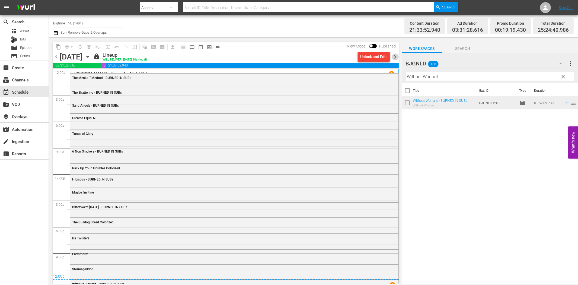
click at [395, 56] on span "chevron_right" at bounding box center [395, 56] width 7 height 7
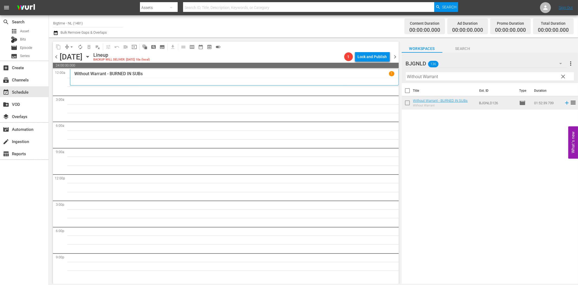
click at [410, 76] on input "Without Warrant" at bounding box center [490, 76] width 168 height 9
paste input "Dirty Dead Con Men"
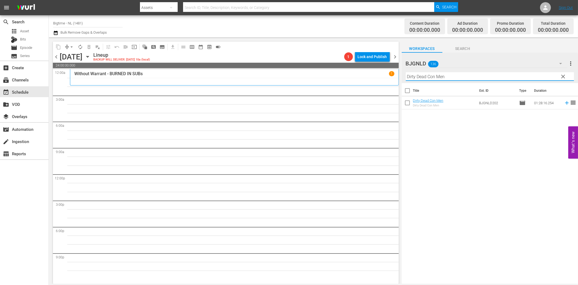
click at [443, 74] on input "Dirty Dead Con Men" at bounding box center [490, 76] width 168 height 9
click at [564, 102] on icon at bounding box center [567, 103] width 6 height 6
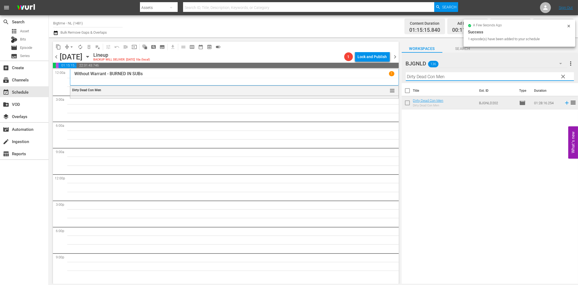
click at [434, 77] on input "Dirty Dead Con Men" at bounding box center [490, 76] width 168 height 9
paste input "Harbinger"
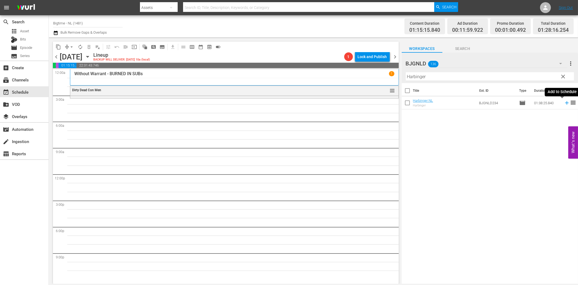
click at [564, 102] on icon at bounding box center [567, 103] width 6 height 6
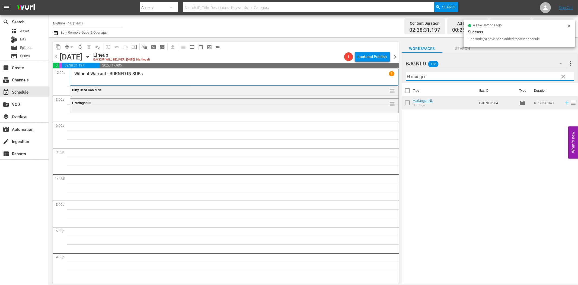
click at [443, 77] on input "Harbinger" at bounding box center [490, 76] width 168 height 9
paste input "No Letting Go"
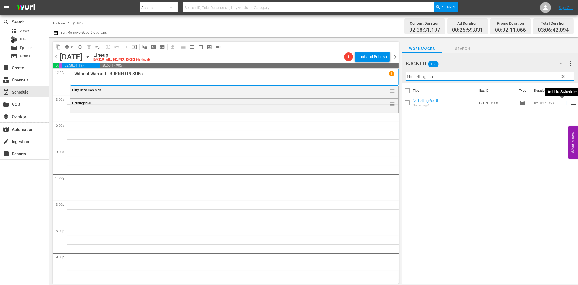
click at [564, 101] on icon at bounding box center [567, 103] width 6 height 6
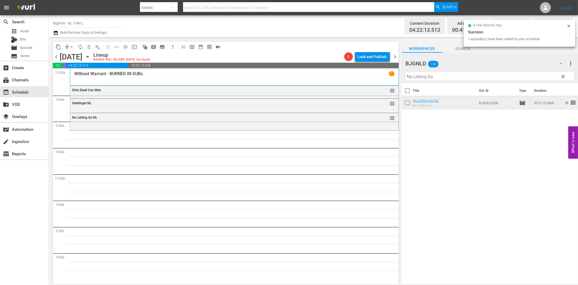
click at [442, 78] on input "No Letting Go" at bounding box center [490, 76] width 168 height 9
paste input "Best of Seven"
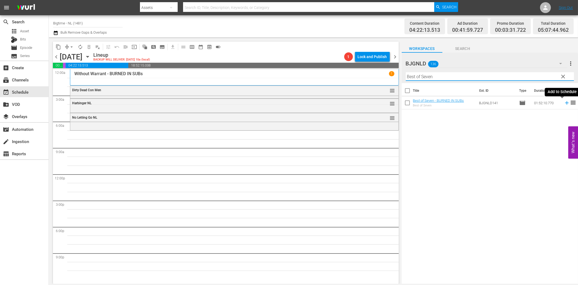
click at [564, 104] on icon at bounding box center [567, 103] width 6 height 6
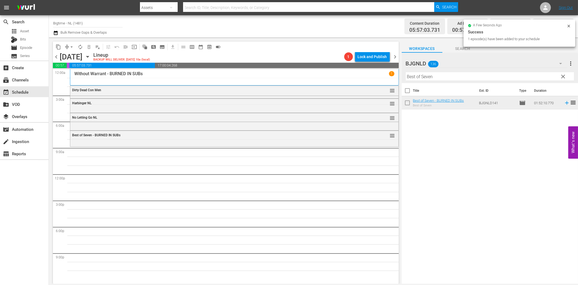
click at [456, 75] on input "Best of Seven" at bounding box center [490, 76] width 168 height 9
paste input "Living Room Coffi"
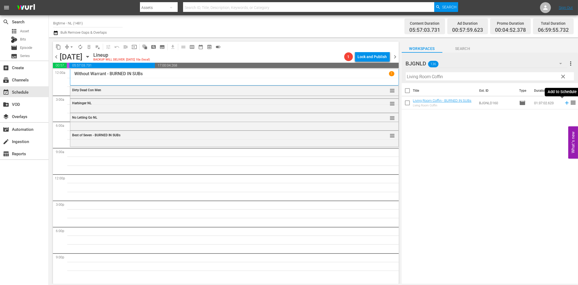
click at [564, 103] on icon at bounding box center [567, 103] width 6 height 6
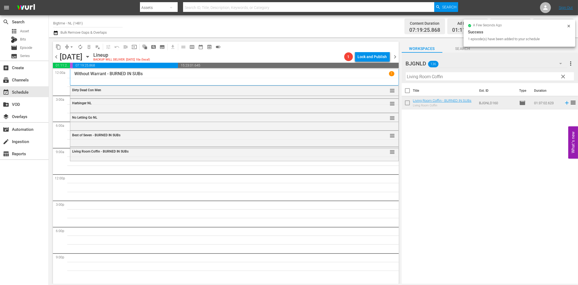
click at [432, 76] on input "Living Room Coffin" at bounding box center [490, 76] width 168 height 9
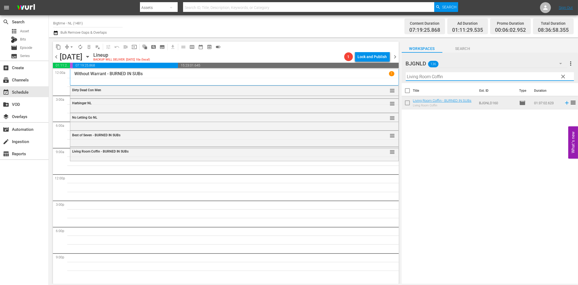
paste input "The Black Swa"
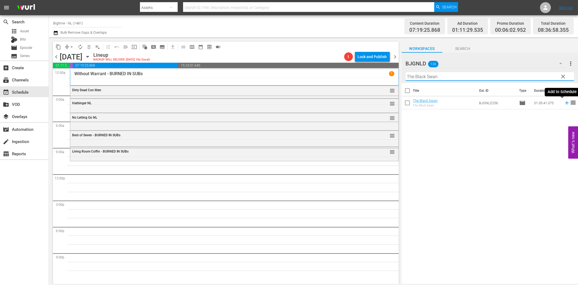
click at [565, 102] on icon at bounding box center [567, 103] width 4 height 4
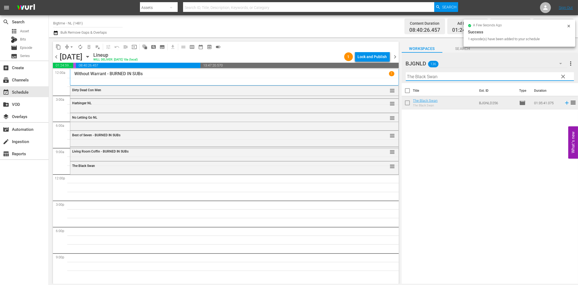
click at [461, 77] on input "The Black Swan" at bounding box center [490, 76] width 168 height 9
paste input "Colourful & Impossible"
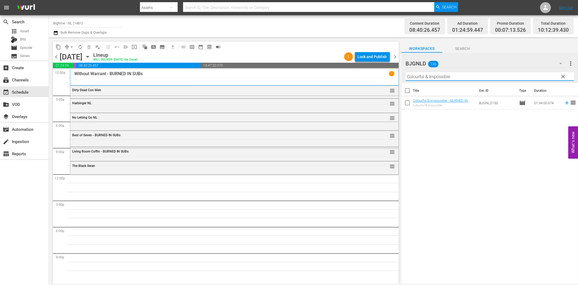
click at [565, 102] on icon at bounding box center [567, 103] width 4 height 4
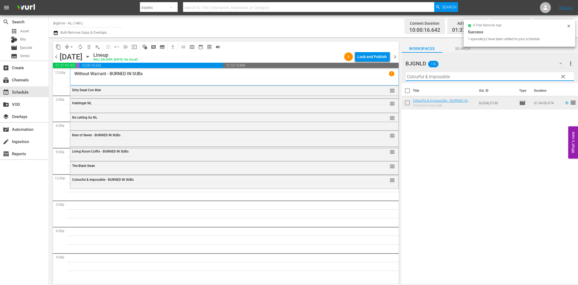
click at [481, 74] on input "Colourful & Impossible" at bounding box center [490, 76] width 168 height 9
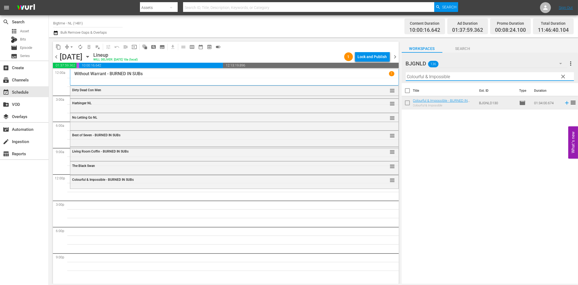
paste input "Of Dice and Men"
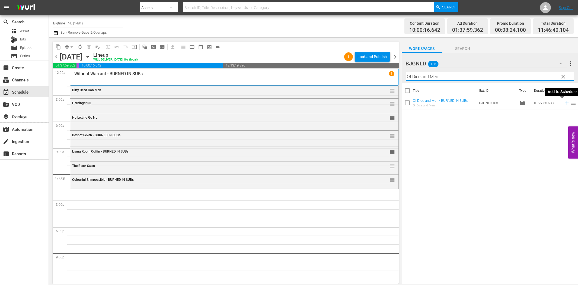
click at [564, 102] on icon at bounding box center [567, 103] width 6 height 6
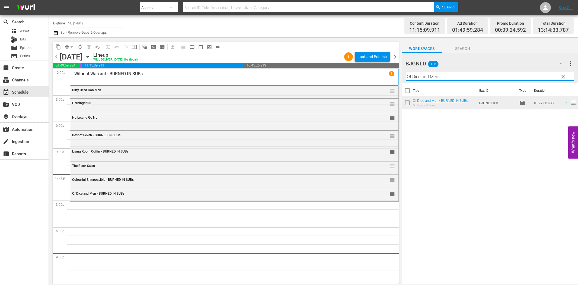
click at [438, 77] on input "Of Dice and Men" at bounding box center [490, 76] width 168 height 9
paste input "The Script of Life"
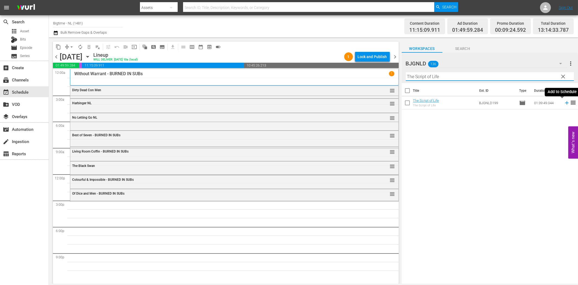
click at [564, 102] on icon at bounding box center [567, 103] width 6 height 6
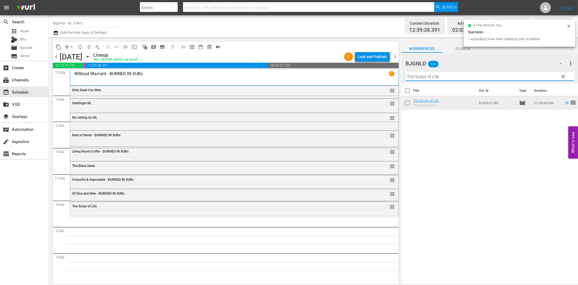
click at [441, 76] on input "The Script of Life" at bounding box center [490, 76] width 168 height 9
paste input "Comfort"
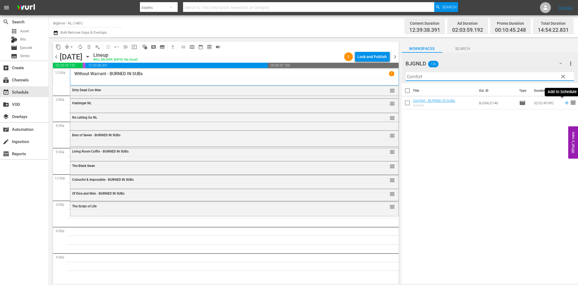
click at [564, 102] on icon at bounding box center [567, 103] width 6 height 6
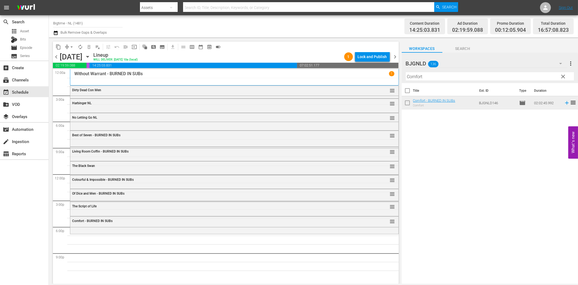
click at [430, 74] on input "Comfort" at bounding box center [490, 76] width 168 height 9
paste input "Off The Menu"
click at [564, 102] on icon at bounding box center [567, 103] width 6 height 6
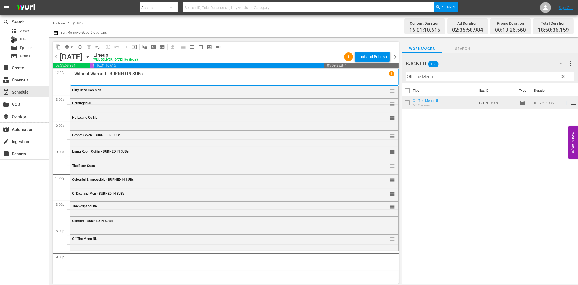
click at [459, 76] on input "Off The Menu" at bounding box center [490, 76] width 168 height 9
paste input "Rum Runners"
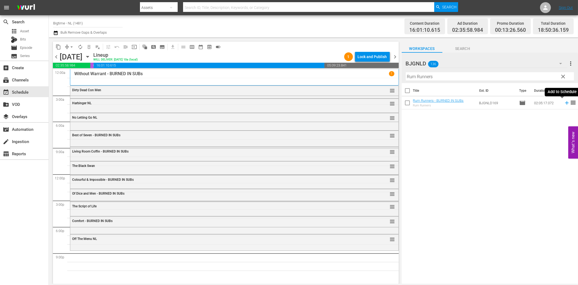
click at [564, 102] on icon at bounding box center [567, 103] width 6 height 6
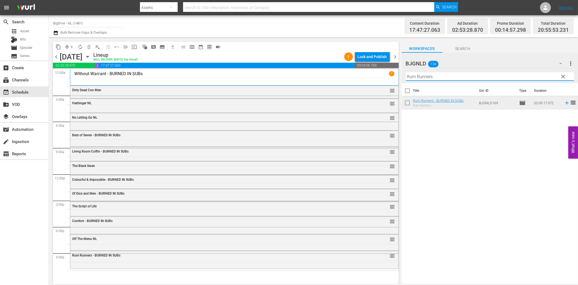
click at [447, 77] on input "Rum Runners" at bounding box center [490, 76] width 168 height 9
paste input "American Rescue Squad"
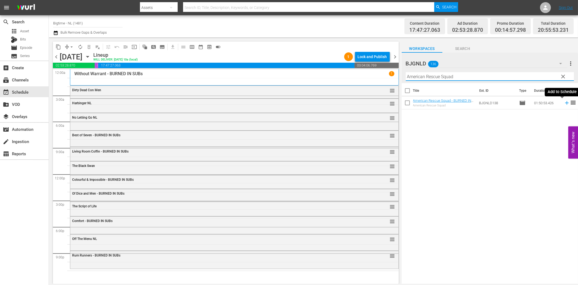
click at [565, 102] on icon at bounding box center [567, 103] width 4 height 4
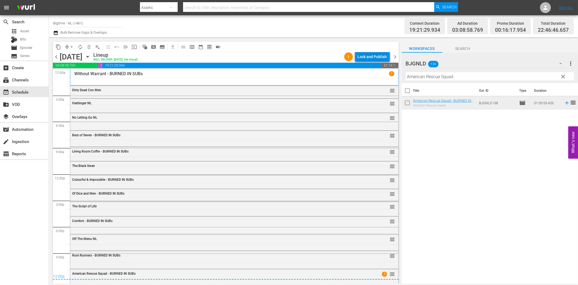
click at [372, 56] on div "Lock and Publish" at bounding box center [372, 57] width 29 height 10
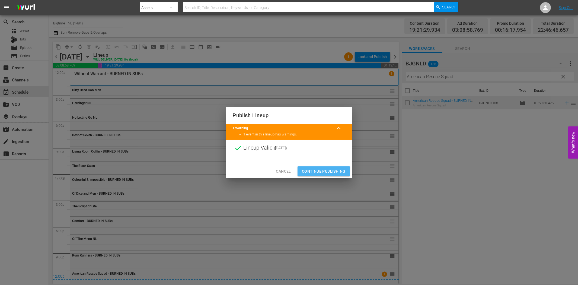
click at [327, 172] on span "Continue Publishing" at bounding box center [324, 171] width 44 height 7
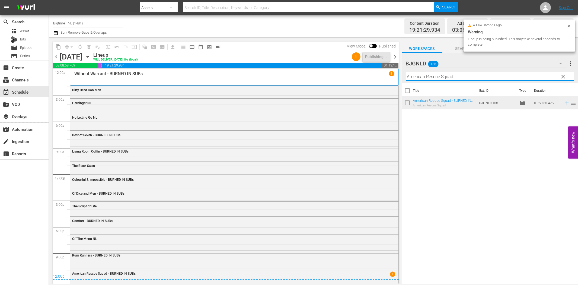
click at [464, 76] on input "American Rescue Squad" at bounding box center [490, 76] width 168 height 9
click at [395, 56] on span "chevron_right" at bounding box center [395, 56] width 7 height 7
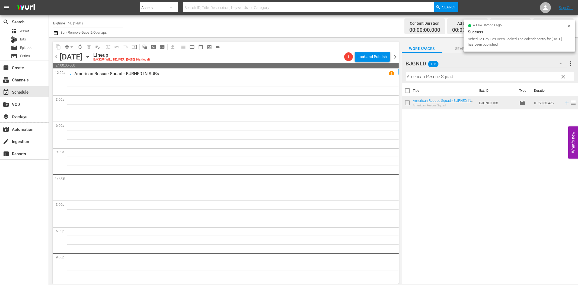
click at [426, 78] on input "American Rescue Squad" at bounding box center [490, 76] width 168 height 9
paste input "Slaughter is the Best Medicine"
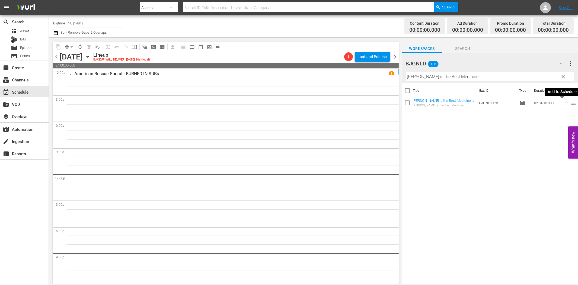
click at [565, 102] on icon at bounding box center [567, 103] width 4 height 4
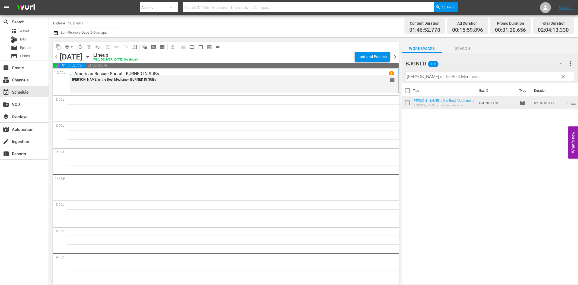
click at [413, 76] on input "Slaughter is the Best Medicine" at bounding box center [490, 76] width 168 height 9
paste input "Premeditated (Profiled)"
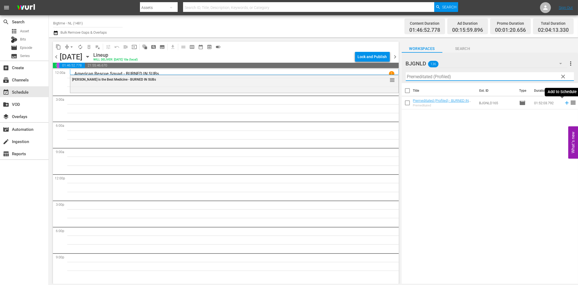
drag, startPoint x: 561, startPoint y: 102, endPoint x: 554, endPoint y: 106, distance: 7.8
click at [565, 103] on icon at bounding box center [567, 103] width 4 height 4
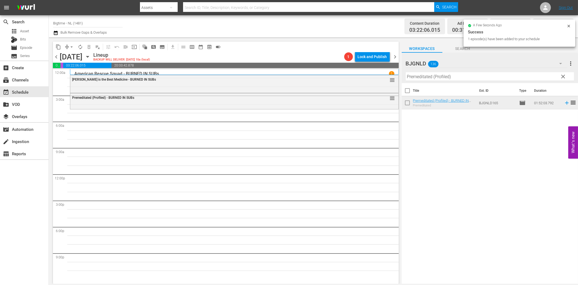
click at [487, 73] on input "Premeditated (Profiled)" at bounding box center [490, 76] width 168 height 9
paste input "The Map Reader"
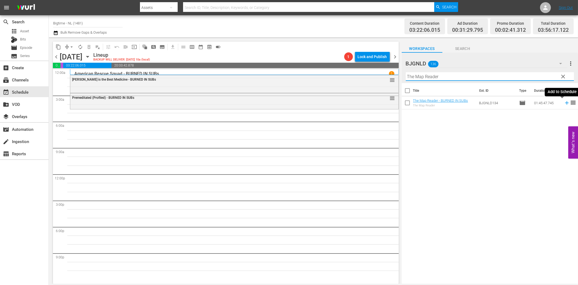
click at [564, 101] on icon at bounding box center [567, 103] width 6 height 6
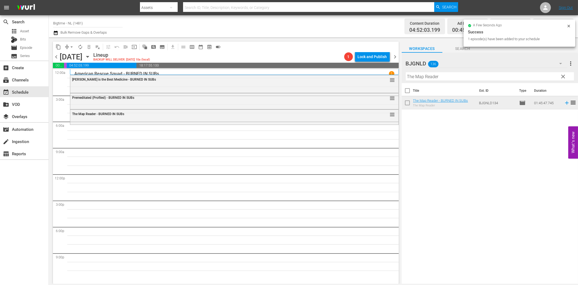
click at [420, 76] on input "The Map Reader" at bounding box center [490, 76] width 168 height 9
paste input "Evol AKA Evol: The Theory of Love"
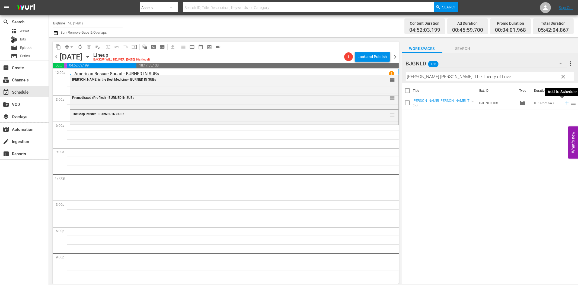
click at [564, 104] on icon at bounding box center [567, 103] width 6 height 6
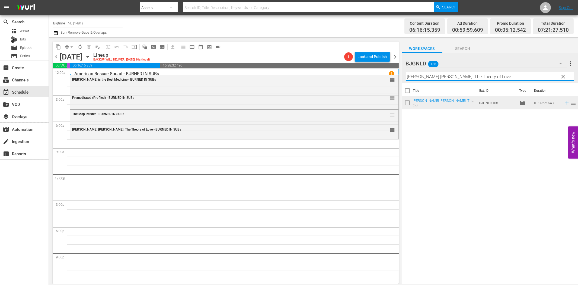
click at [458, 78] on input "Evol AKA Evol: The Theory of Love" at bounding box center [490, 76] width 168 height 9
paste input "Chelsea"
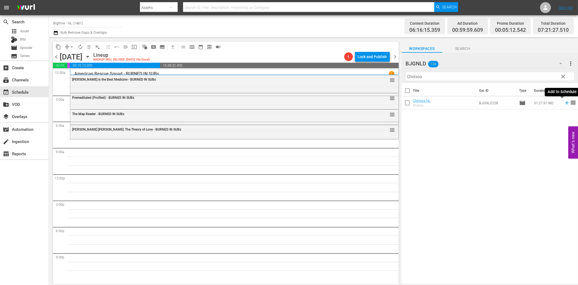
click at [564, 103] on icon at bounding box center [567, 103] width 6 height 6
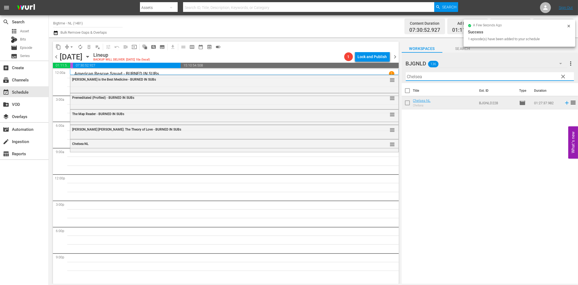
click at [470, 75] on input "Chelsea" at bounding box center [490, 76] width 168 height 9
paste input "Out Past Dark"
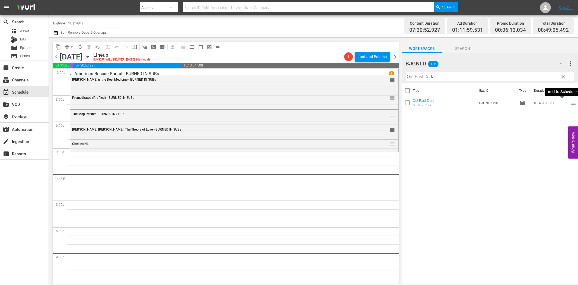
click at [565, 102] on icon at bounding box center [567, 103] width 4 height 4
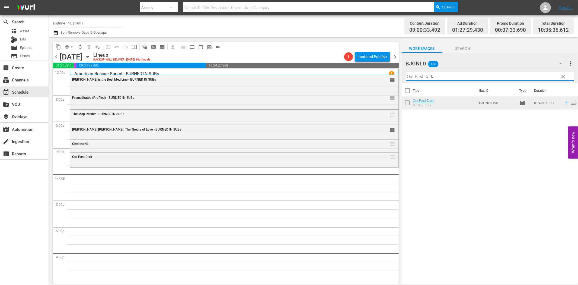
click at [431, 76] on input "Out Past Dark" at bounding box center [490, 76] width 168 height 9
paste input "Welcome to the Men's Group"
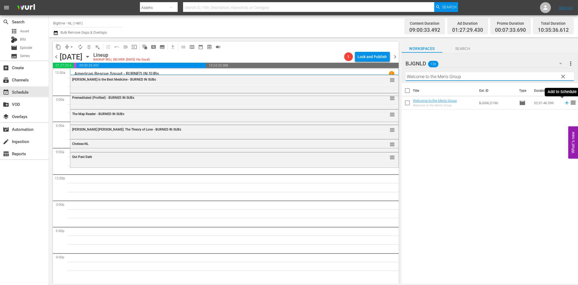
click at [564, 102] on icon at bounding box center [567, 103] width 6 height 6
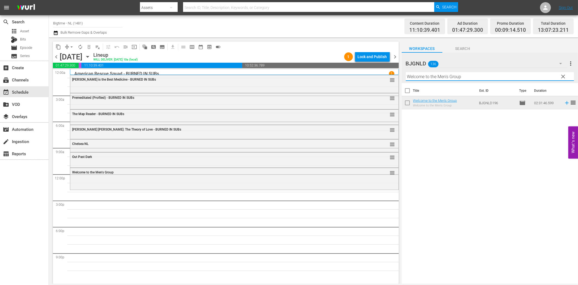
click at [449, 78] on input "Welcome to the Men's Group" at bounding box center [490, 76] width 168 height 9
paste input "Stunt Games"
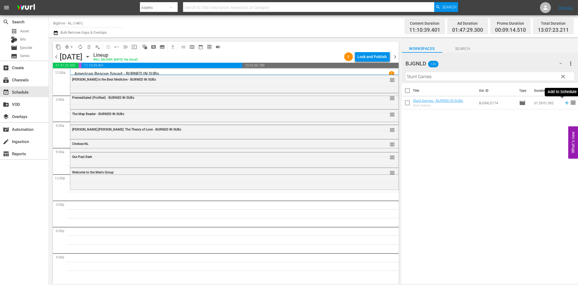
click at [564, 102] on icon at bounding box center [567, 103] width 6 height 6
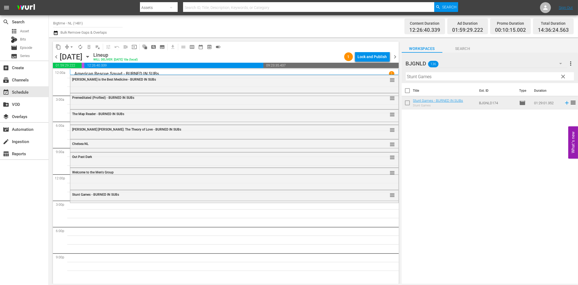
click at [449, 77] on input "Stunt Games" at bounding box center [490, 76] width 168 height 9
paste input "Polar Storm"
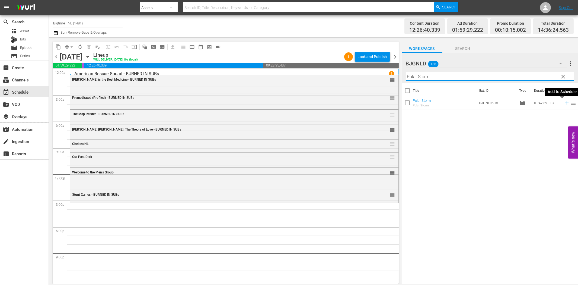
click at [564, 102] on icon at bounding box center [567, 103] width 6 height 6
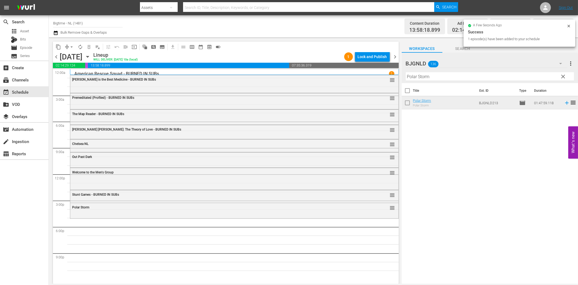
click at [462, 75] on input "Polar Storm" at bounding box center [490, 76] width 168 height 9
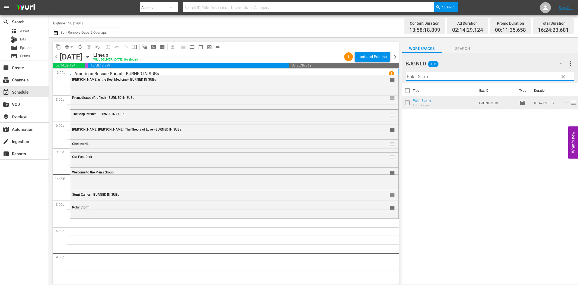
paste input "Solar Attack"
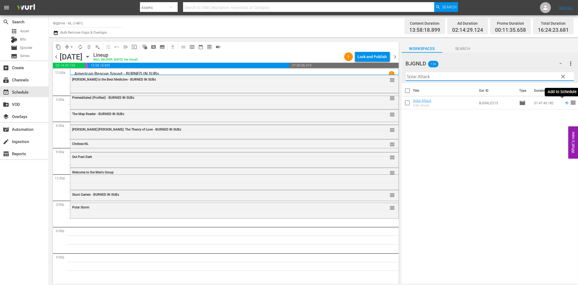
click at [565, 102] on icon at bounding box center [567, 103] width 4 height 4
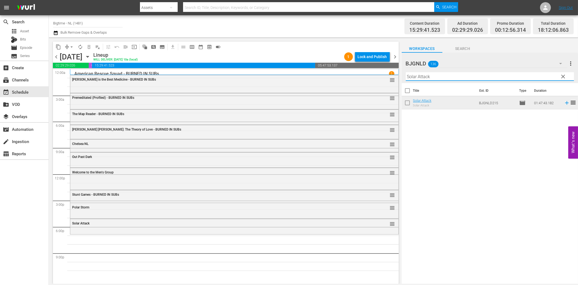
click at [434, 76] on input "Solar Attack" at bounding box center [490, 76] width 168 height 9
paste input "ubzero"
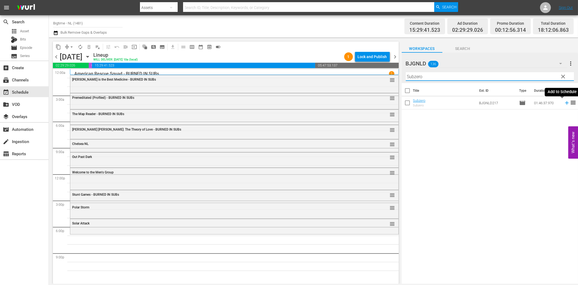
click at [564, 102] on icon at bounding box center [567, 103] width 6 height 6
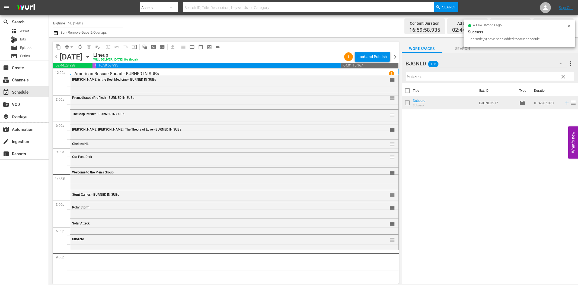
click at [423, 75] on input "Subzero" at bounding box center [490, 76] width 168 height 9
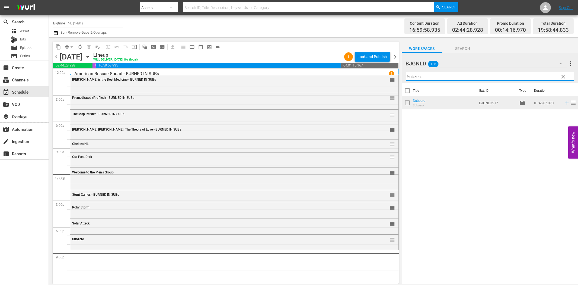
paste input "Icetastrophe"
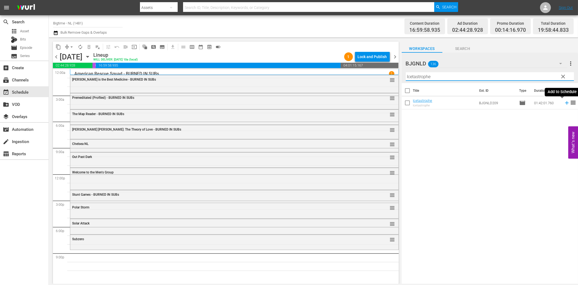
click at [565, 104] on icon at bounding box center [567, 103] width 4 height 4
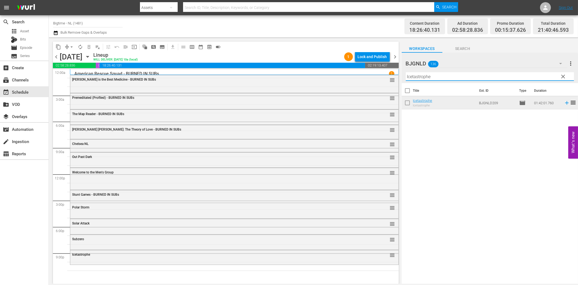
click at [489, 79] on input "Icetastrophe" at bounding box center [490, 76] width 168 height 9
paste input "Snowmageddon"
click at [564, 102] on icon at bounding box center [567, 103] width 6 height 6
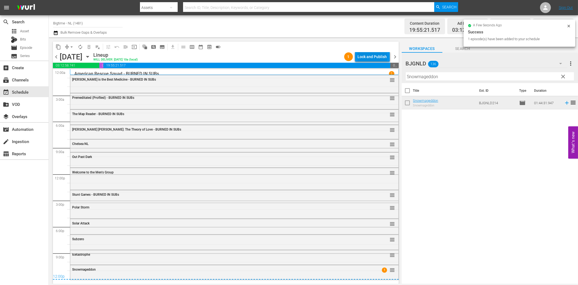
click at [370, 60] on div "Lock and Publish" at bounding box center [372, 57] width 29 height 10
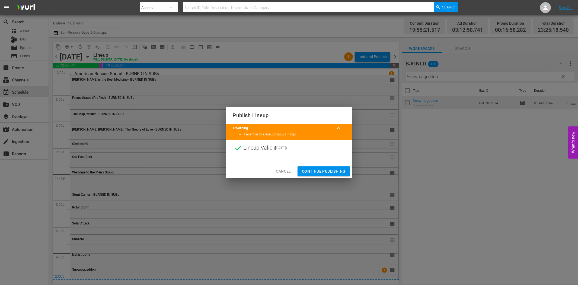
click at [335, 172] on span "Continue Publishing" at bounding box center [324, 171] width 44 height 7
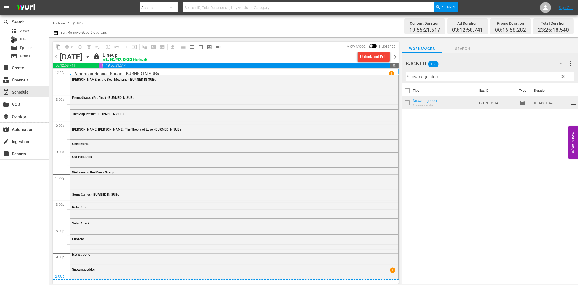
click at [451, 210] on div "Title Ext. ID Type Duration Snowmageddon Snowmageddon BJGNLD214 movie 01:44:31.…" at bounding box center [490, 183] width 176 height 201
click at [394, 57] on span "chevron_right" at bounding box center [395, 56] width 7 height 7
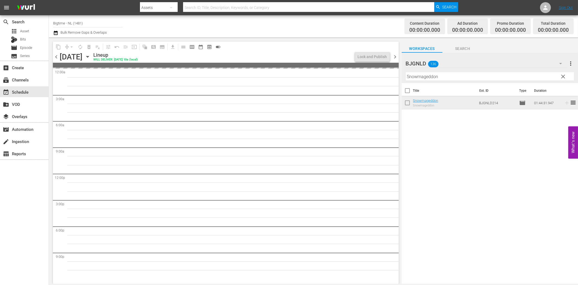
click at [425, 78] on input "Snowmageddon" at bounding box center [490, 76] width 168 height 9
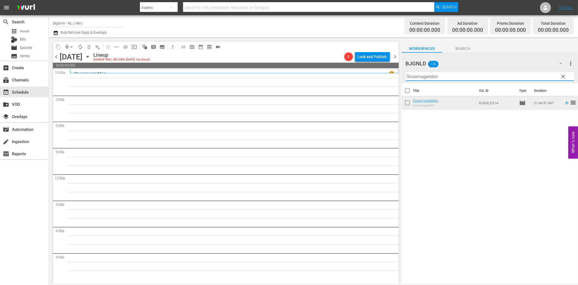
paste input "Not My Life"
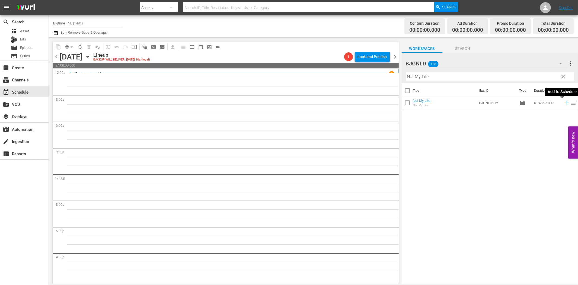
click at [565, 102] on icon at bounding box center [567, 103] width 4 height 4
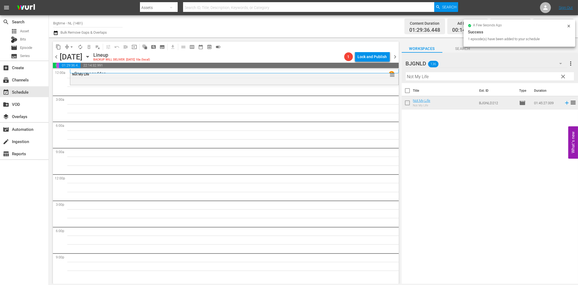
click at [489, 77] on input "Not My Life" at bounding box center [490, 76] width 168 height 9
paste input "Thick"
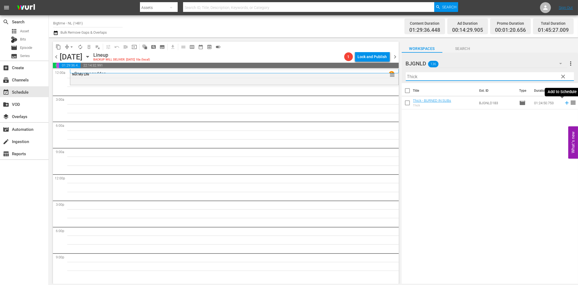
click at [565, 102] on icon at bounding box center [567, 103] width 4 height 4
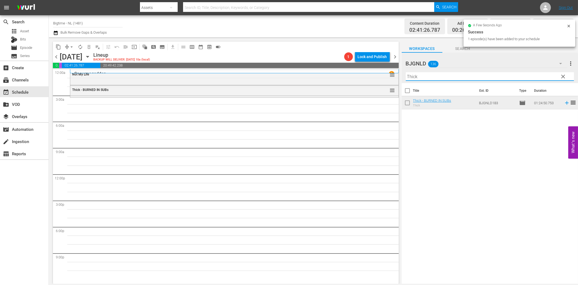
click at [416, 80] on input "Thick" at bounding box center [490, 76] width 168 height 9
paste input "About An Age"
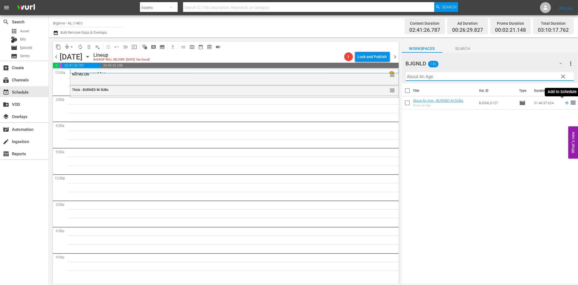
click at [564, 103] on icon at bounding box center [567, 103] width 6 height 6
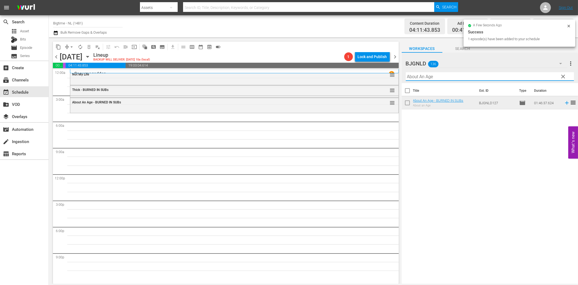
click at [422, 78] on input "About An Age" at bounding box center [490, 76] width 168 height 9
paste input "Breaking Barbi"
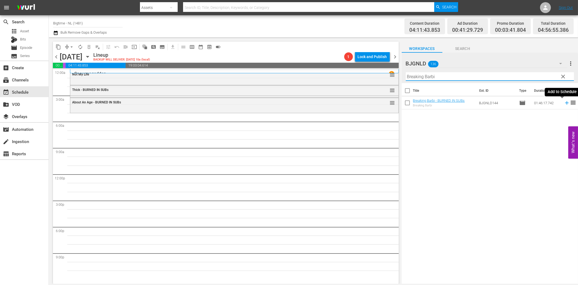
click at [565, 101] on icon at bounding box center [567, 103] width 4 height 4
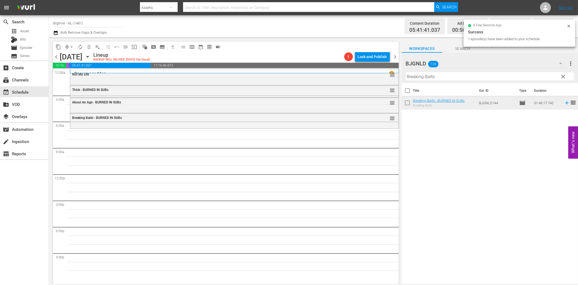
click at [476, 70] on div "Filter by Title Breaking Barbi" at bounding box center [490, 76] width 168 height 13
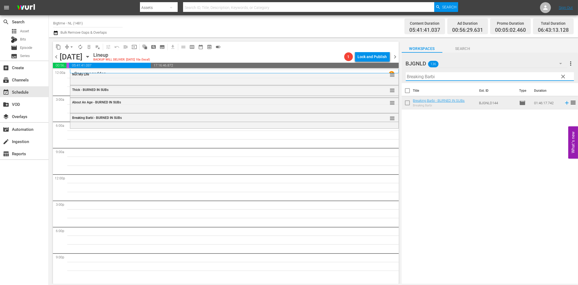
click at [478, 77] on input "Breaking Barbi" at bounding box center [490, 76] width 168 height 9
paste input "Friends Foes and Fireworks"
click at [565, 102] on icon at bounding box center [567, 103] width 4 height 4
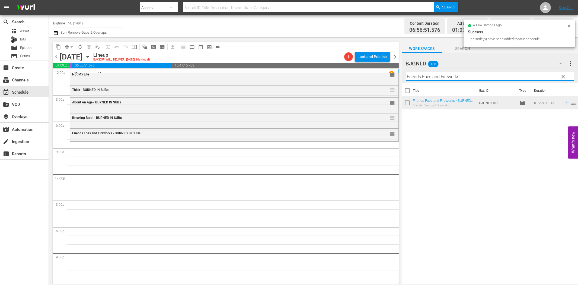
click at [422, 77] on input "Friends Foes and Fireworks" at bounding box center [490, 76] width 168 height 9
paste input "A Chump at Oxford Colorized"
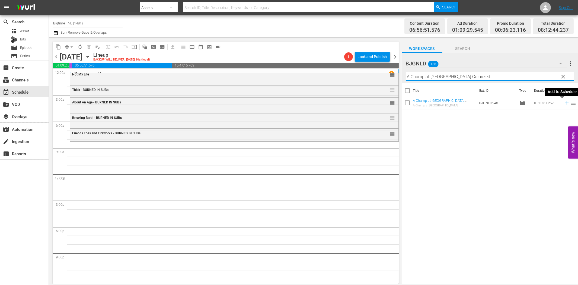
click at [564, 105] on icon at bounding box center [567, 103] width 6 height 6
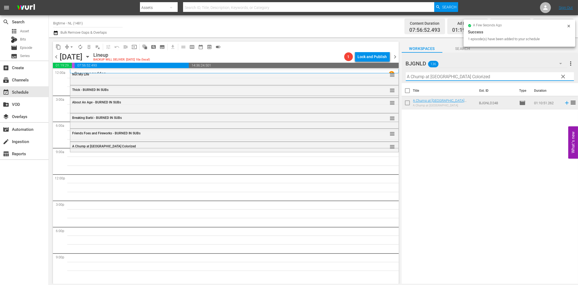
click at [464, 77] on input "A Chump at Oxford Colorized" at bounding box center [490, 76] width 168 height 9
paste input "2 Lava 2 Lantula!"
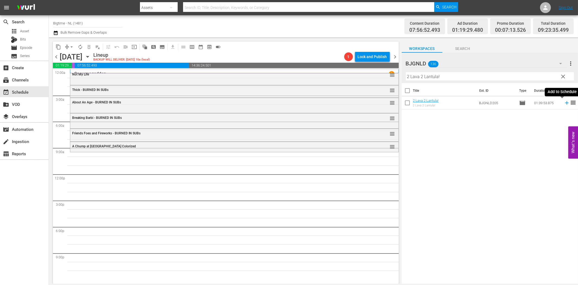
click at [565, 102] on icon at bounding box center [567, 103] width 4 height 4
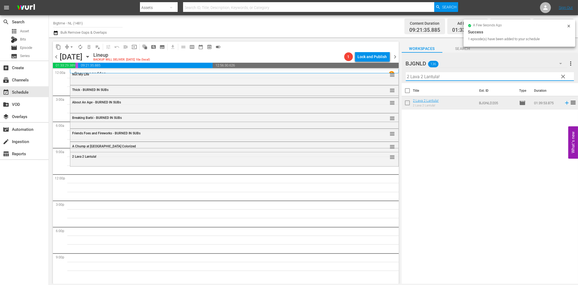
click at [413, 78] on input "2 Lava 2 Lantula!" at bounding box center [490, 76] width 168 height 9
paste input "Betrayed"
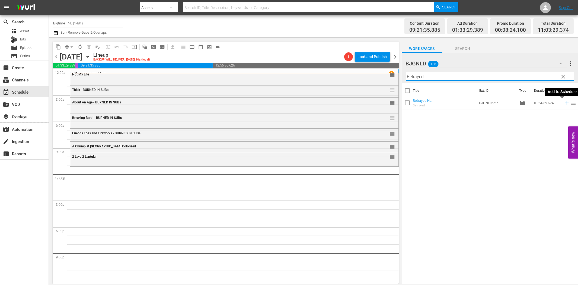
click at [565, 104] on icon at bounding box center [567, 103] width 4 height 4
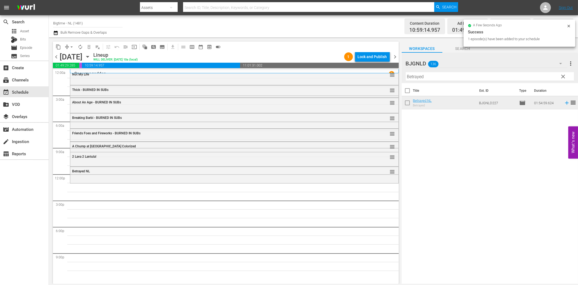
click at [472, 77] on input "Betrayed" at bounding box center [490, 76] width 168 height 9
paste input "Perfect Break"
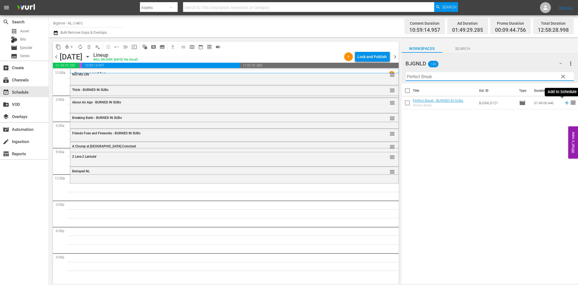
click at [564, 102] on icon at bounding box center [567, 103] width 6 height 6
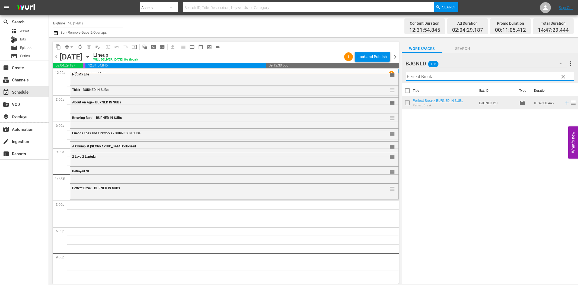
click at [454, 78] on input "Perfect Break" at bounding box center [490, 76] width 168 height 9
paste input "Battle B-Boy"
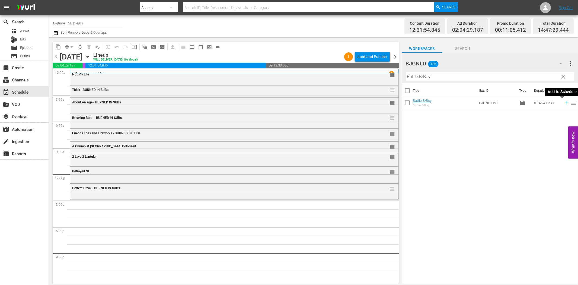
click at [565, 102] on icon at bounding box center [567, 103] width 4 height 4
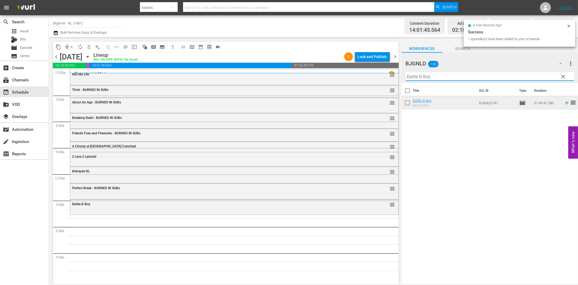
click at [423, 75] on input "Battle B-Boy" at bounding box center [490, 76] width 168 height 9
paste input "Gold Fools"
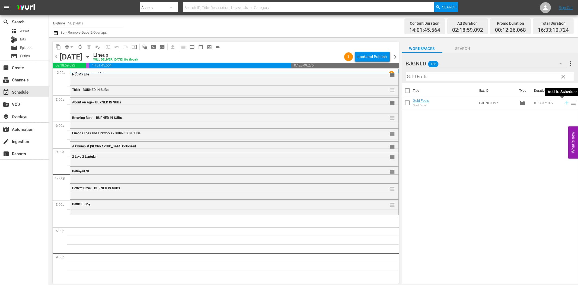
click at [564, 102] on icon at bounding box center [567, 103] width 6 height 6
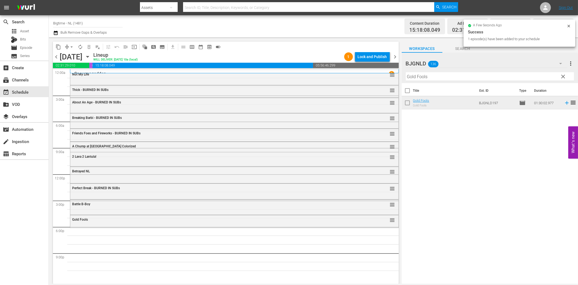
click at [481, 77] on input "Gold Fools" at bounding box center [490, 76] width 168 height 9
paste input "Eight"
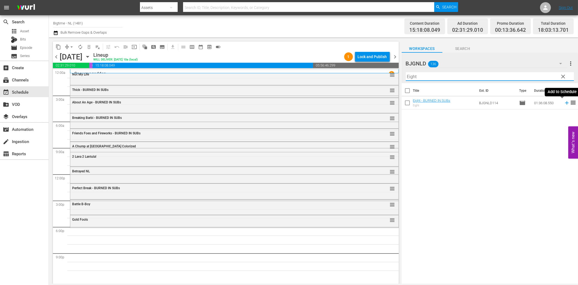
drag, startPoint x: 560, startPoint y: 103, endPoint x: 550, endPoint y: 105, distance: 11.0
click at [564, 103] on icon at bounding box center [567, 103] width 6 height 6
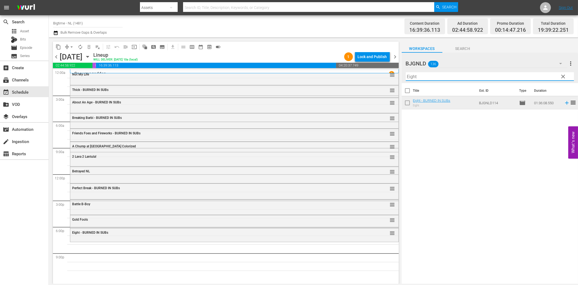
click at [421, 78] on input "Eight" at bounding box center [490, 76] width 168 height 9
paste input "Psychos"
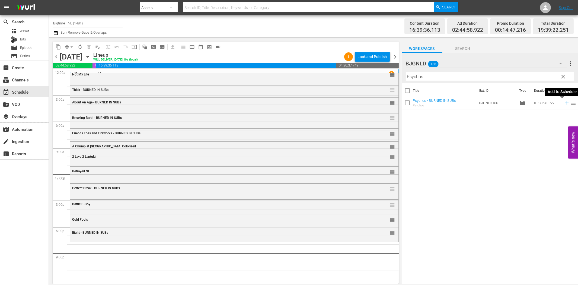
click at [564, 104] on icon at bounding box center [567, 103] width 6 height 6
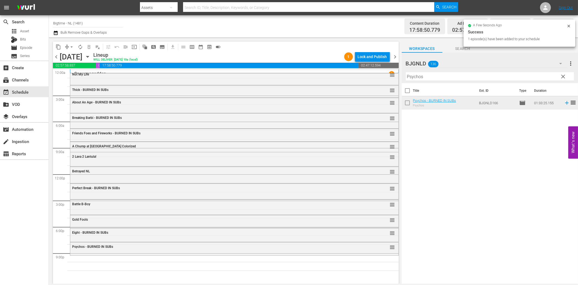
click at [445, 76] on input "Psychos" at bounding box center [490, 76] width 168 height 9
paste input "Dark Storm"
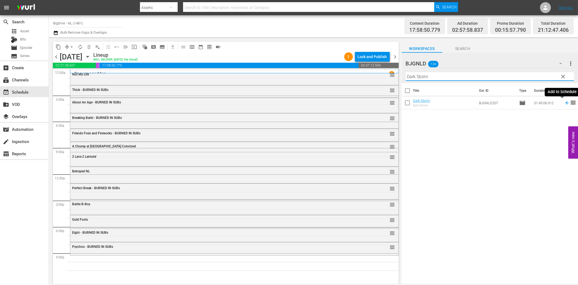
click at [564, 102] on icon at bounding box center [567, 103] width 6 height 6
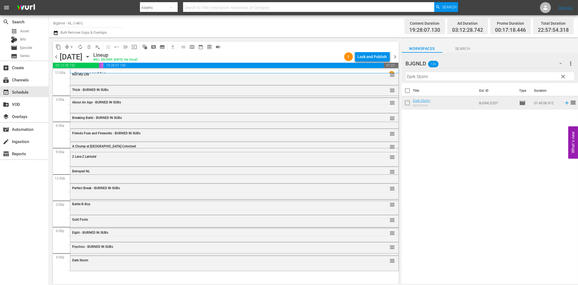
click at [418, 79] on input "Dark Storm" at bounding box center [490, 76] width 168 height 9
paste input "Apocalypse War"
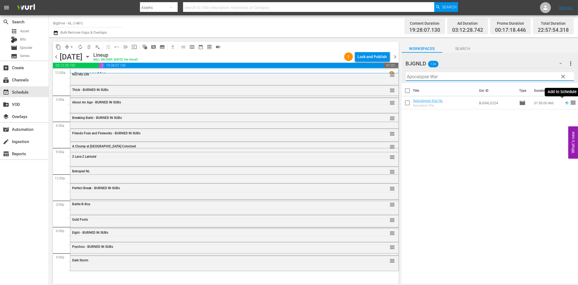
type input "Apocalypse War"
click at [565, 103] on icon at bounding box center [567, 103] width 4 height 4
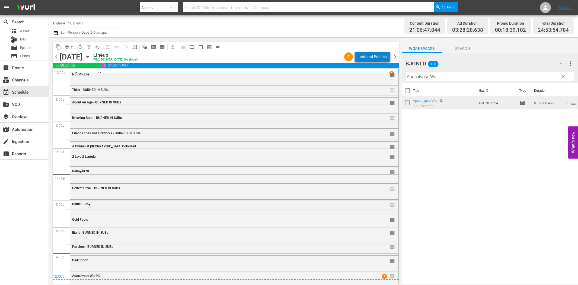
click at [380, 58] on div "Lock and Publish" at bounding box center [372, 57] width 29 height 10
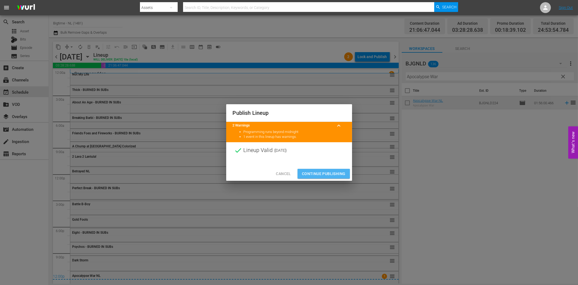
click at [325, 172] on span "Continue Publishing" at bounding box center [324, 173] width 44 height 7
